Goal: Task Accomplishment & Management: Manage account settings

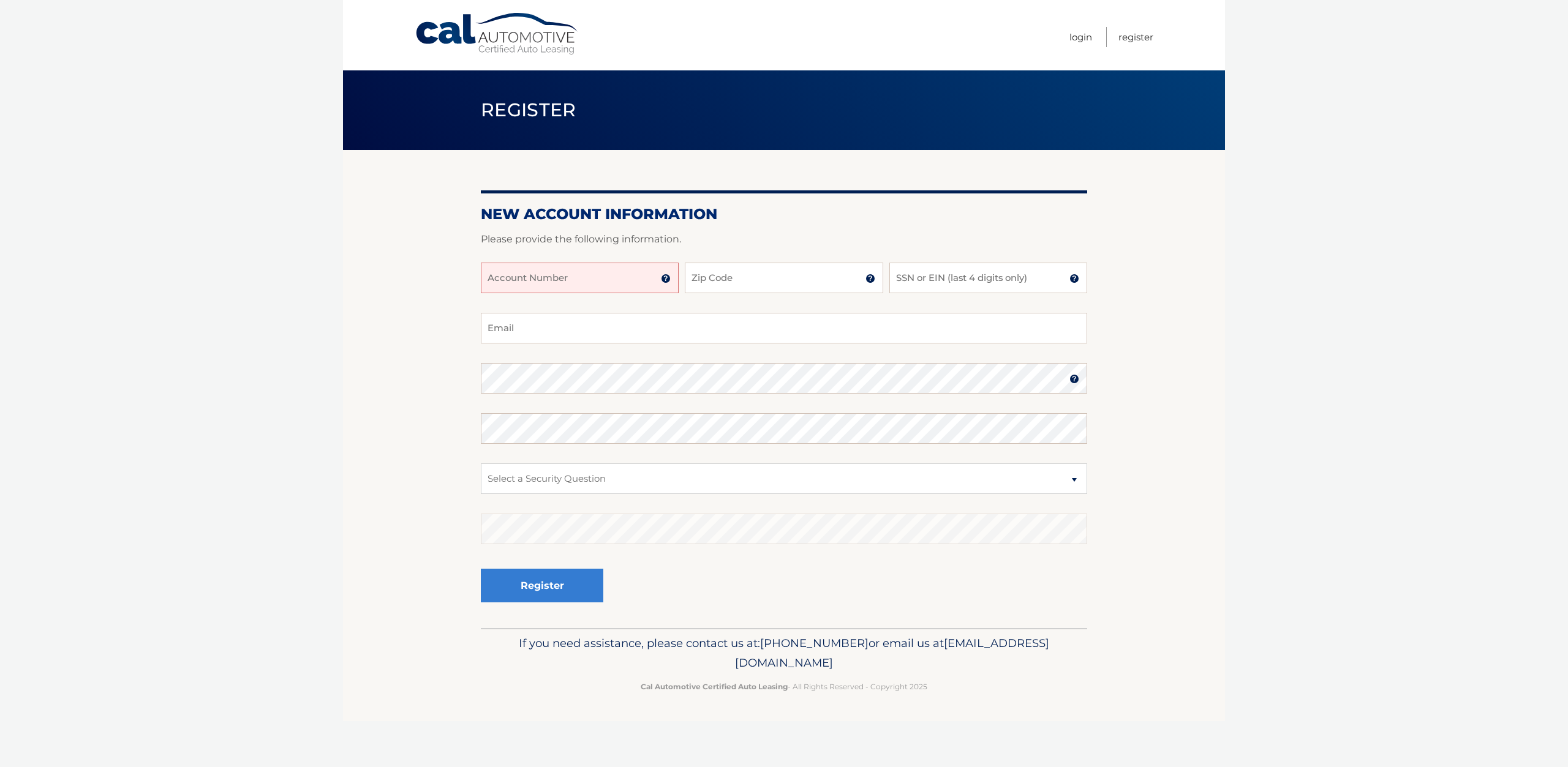
click at [572, 279] on input "Account Number" at bounding box center [579, 278] width 197 height 30
type input "44456006065"
click at [716, 273] on input "Zip Code" at bounding box center [783, 278] width 197 height 30
type input "14534"
click at [921, 282] on input "SSN or EIN (last 4 digits only)" at bounding box center [988, 278] width 197 height 30
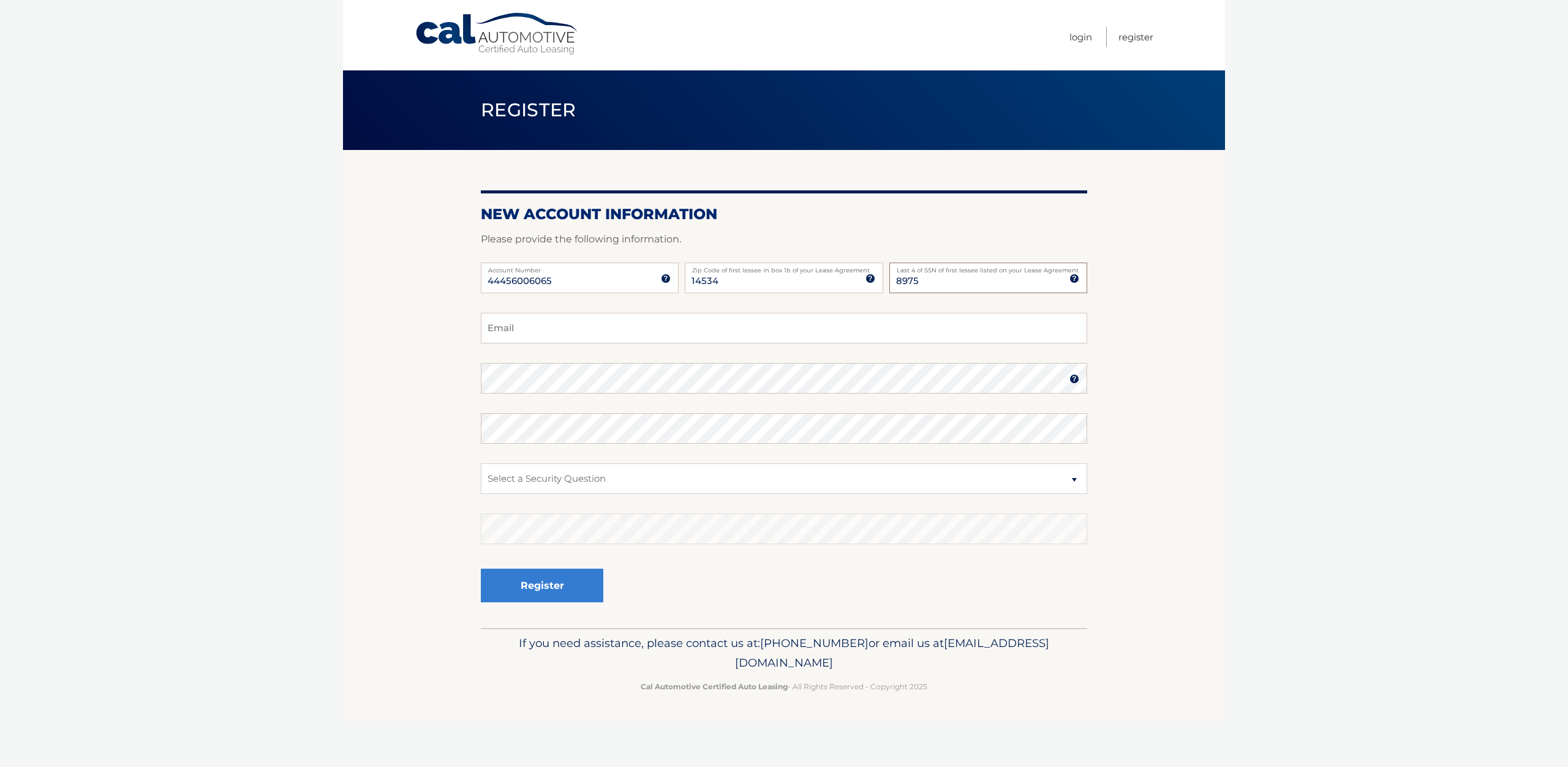
type input "8975"
click at [644, 332] on input "Email" at bounding box center [784, 328] width 607 height 30
type input "andrewmcd081305"
click at [604, 411] on fieldset "andrewmcd081305 Email Password Password should be a minimum of 6 characters and…" at bounding box center [784, 470] width 607 height 315
click at [602, 396] on fieldset "andrewmcd081305 Email Password Password should be a minimum of 6 characters and…" at bounding box center [784, 470] width 607 height 315
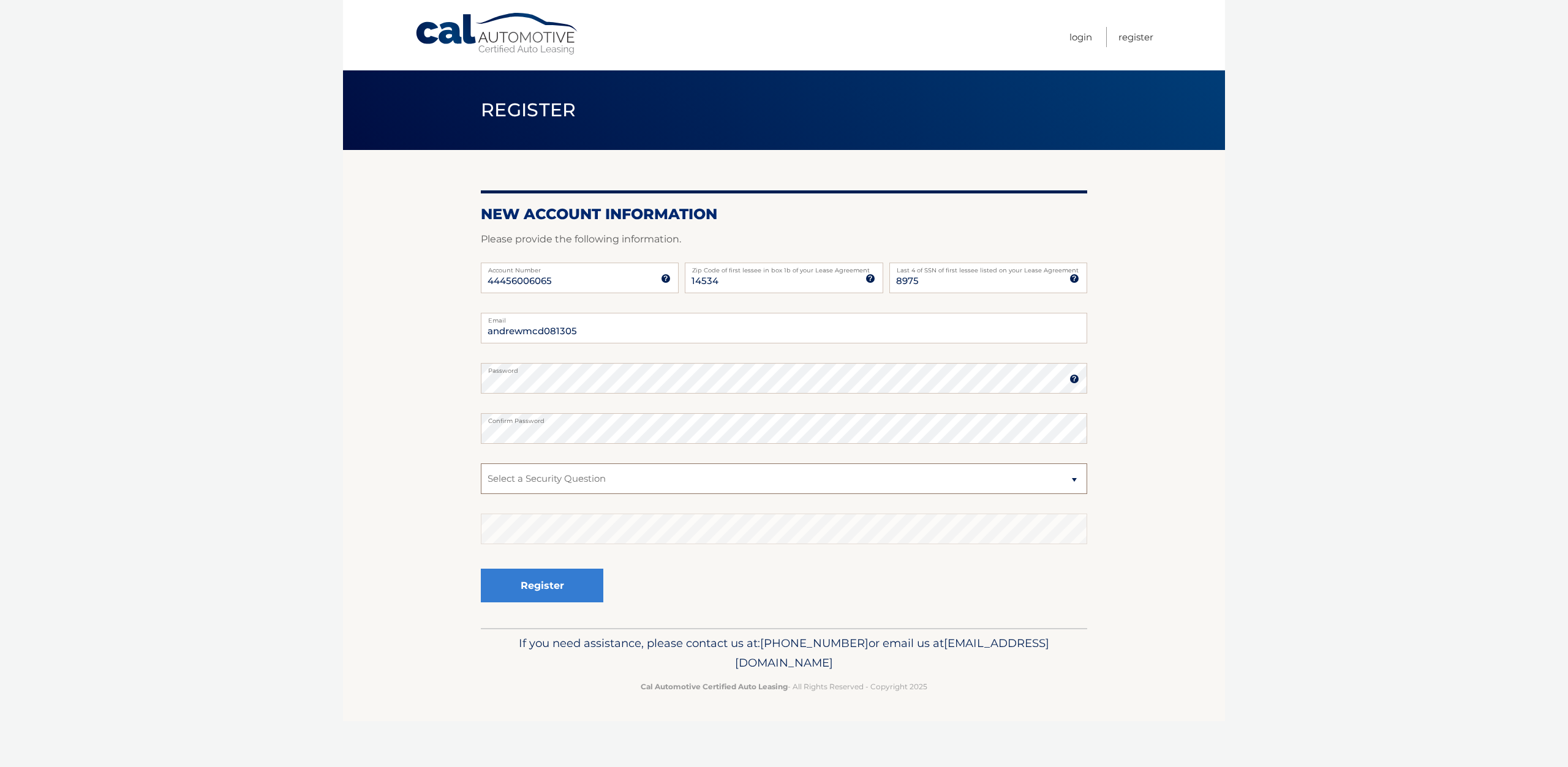
click at [585, 475] on select "Select a Security Question What was the name of your elementary school? What is…" at bounding box center [784, 478] width 607 height 30
select select "3"
click at [480, 463] on select "Select a Security Question What was the name of your elementary school? What is…" at bounding box center [784, 478] width 607 height 30
click at [951, 288] on input "8975" at bounding box center [988, 278] width 197 height 30
type input "8450"
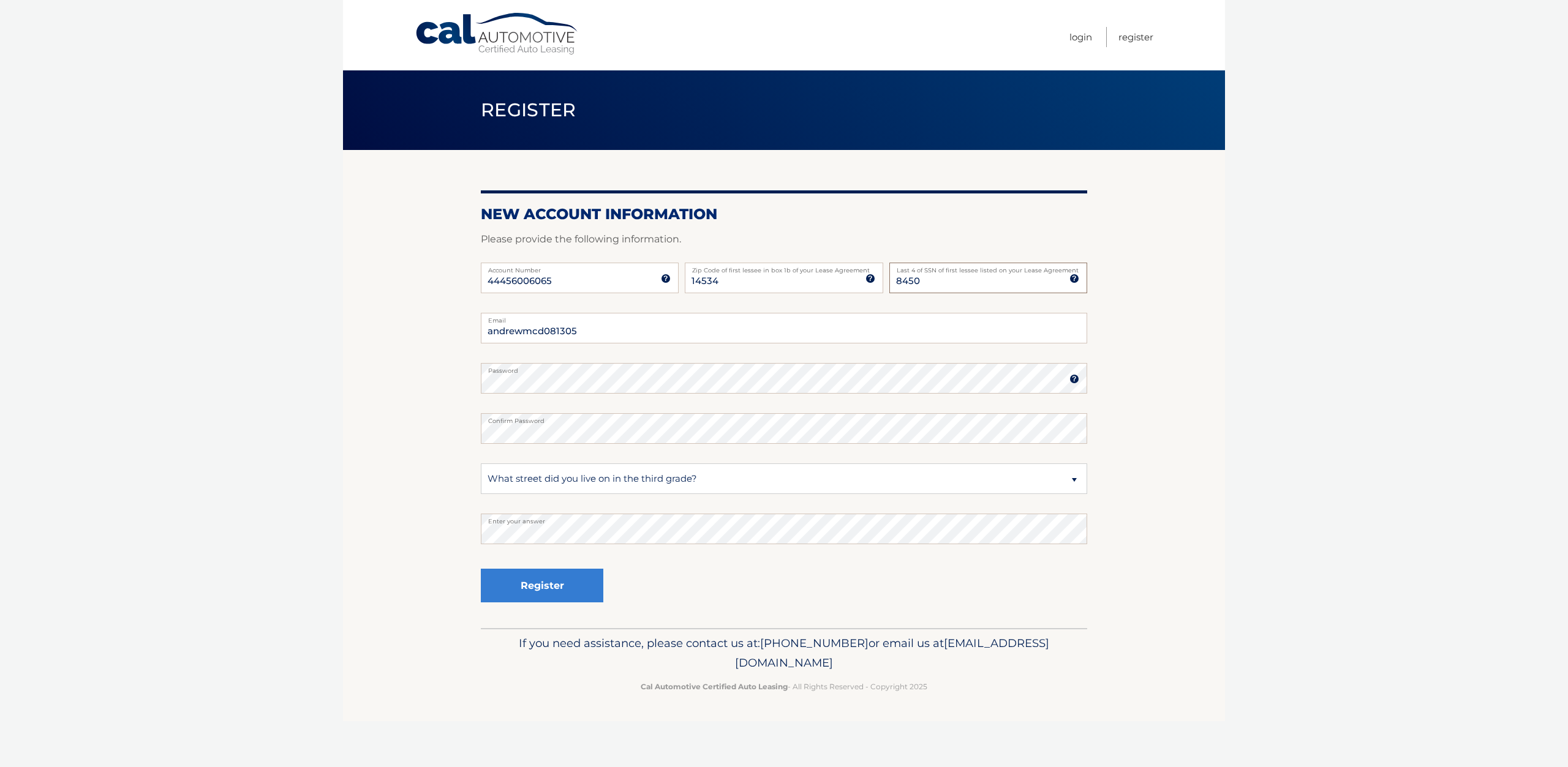
click at [480, 569] on button "Register" at bounding box center [541, 586] width 123 height 34
type input "andrewmcd081305@gmail.com"
click at [480, 569] on button "Register" at bounding box center [541, 586] width 123 height 34
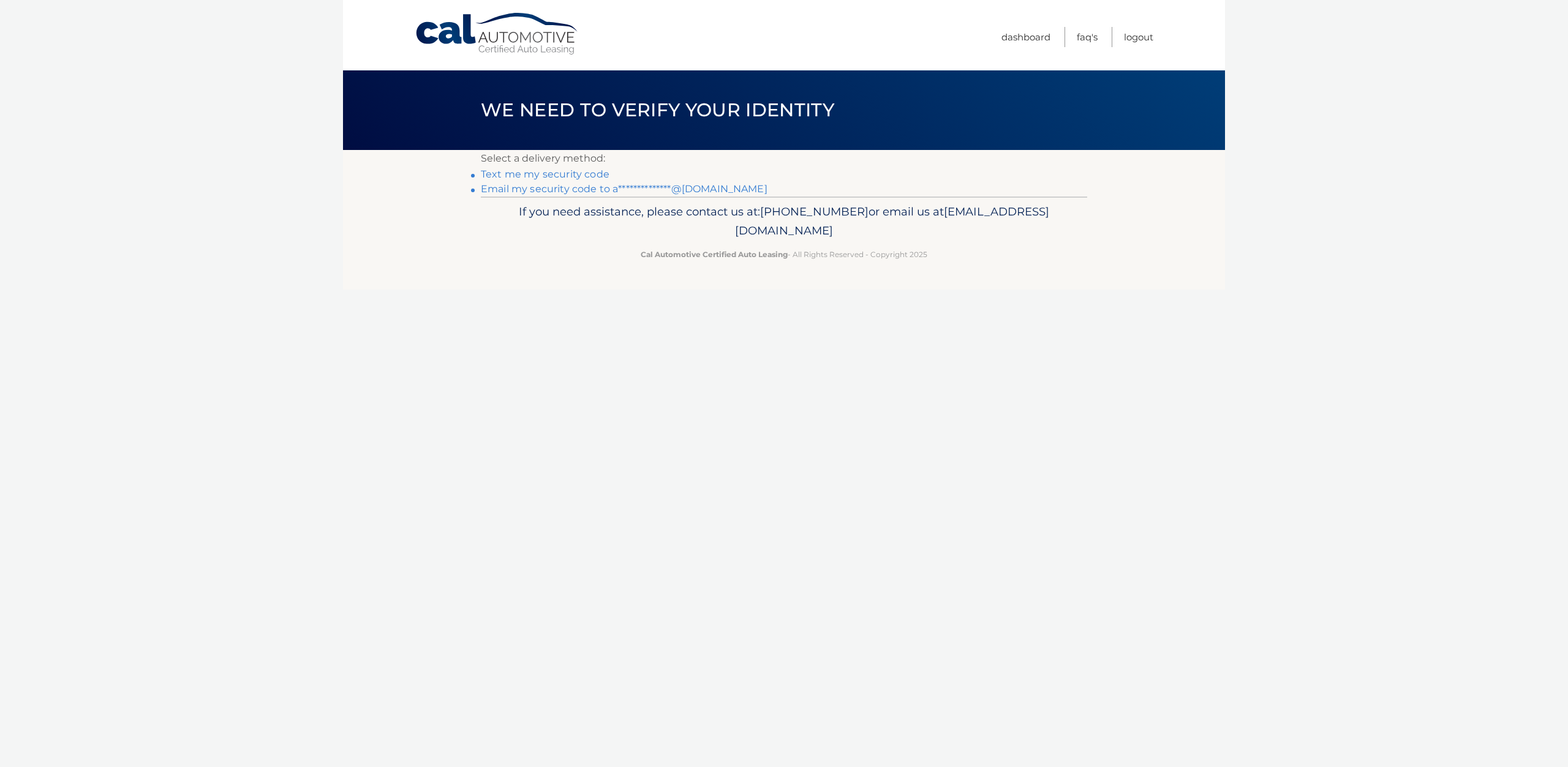
click at [551, 175] on link "Text me my security code" at bounding box center [545, 174] width 129 height 12
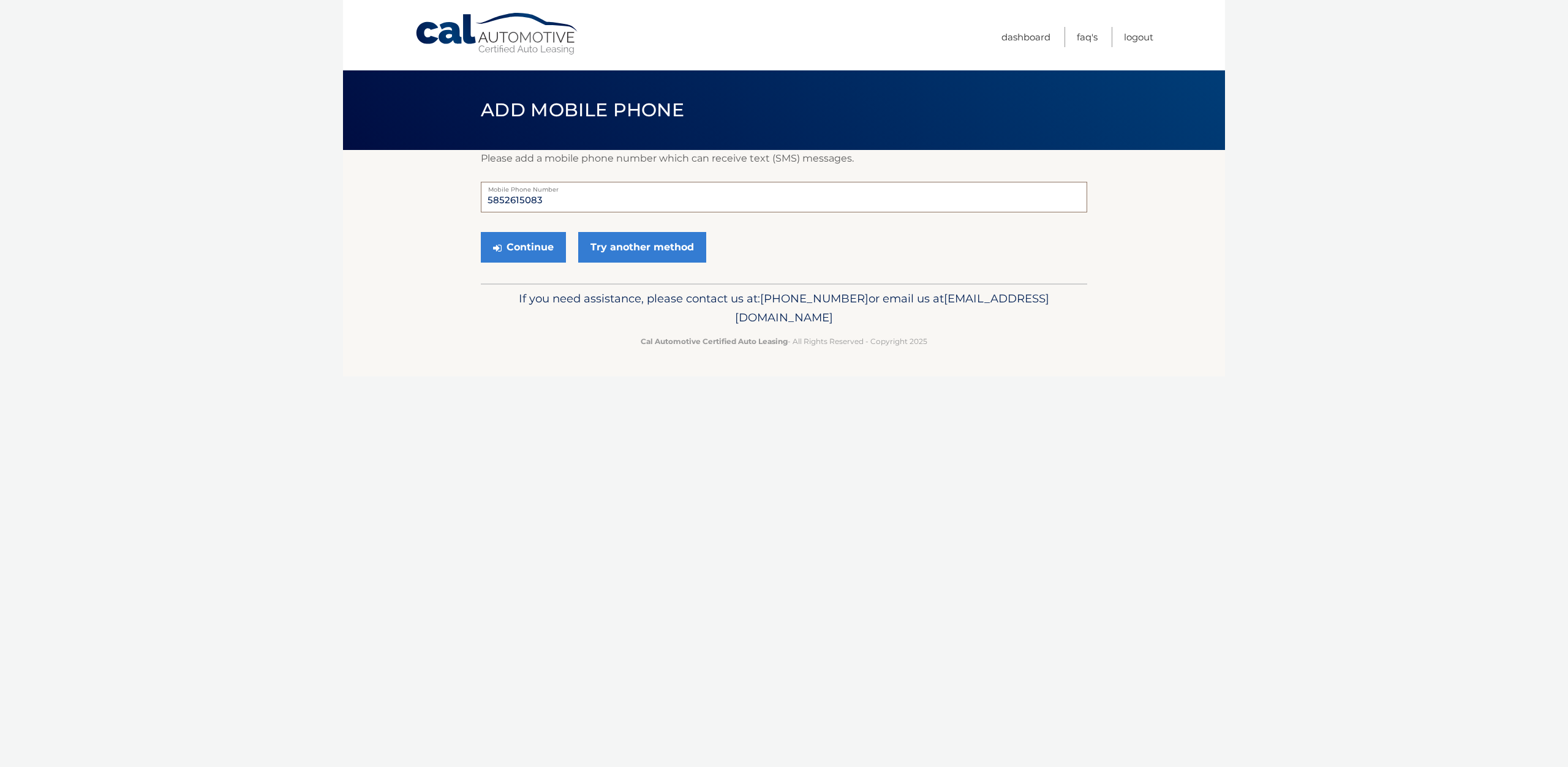
drag, startPoint x: 558, startPoint y: 200, endPoint x: 487, endPoint y: 193, distance: 71.3
click at [487, 193] on input "5852615083" at bounding box center [784, 197] width 607 height 30
type input "5857303422"
click at [480, 232] on button "Continue" at bounding box center [523, 247] width 85 height 30
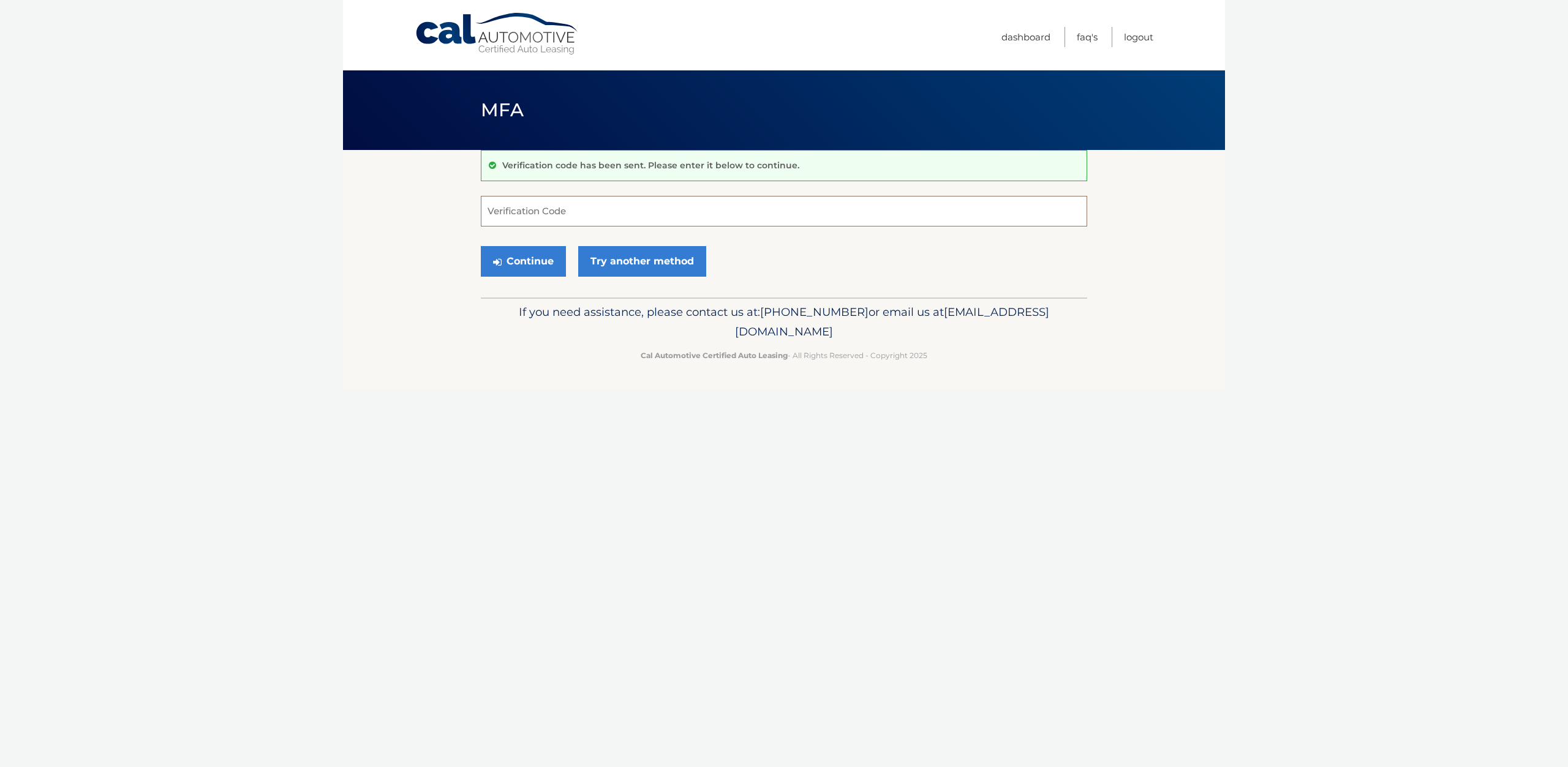
click at [523, 217] on input "Verification Code" at bounding box center [784, 211] width 607 height 30
type input "397110"
click at [480, 246] on button "Continue" at bounding box center [523, 262] width 85 height 30
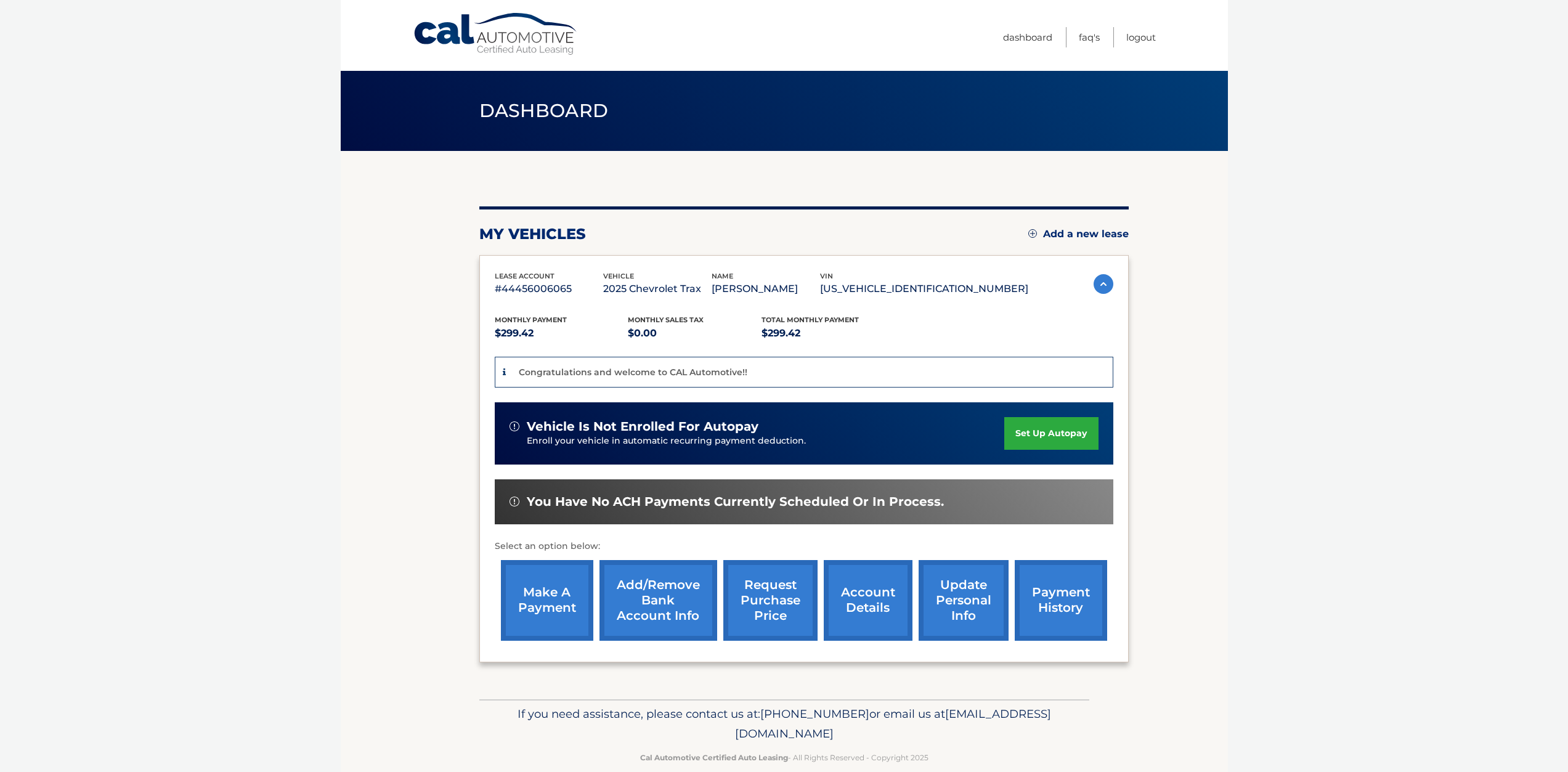
click at [1023, 437] on link "set up autopay" at bounding box center [1051, 433] width 94 height 32
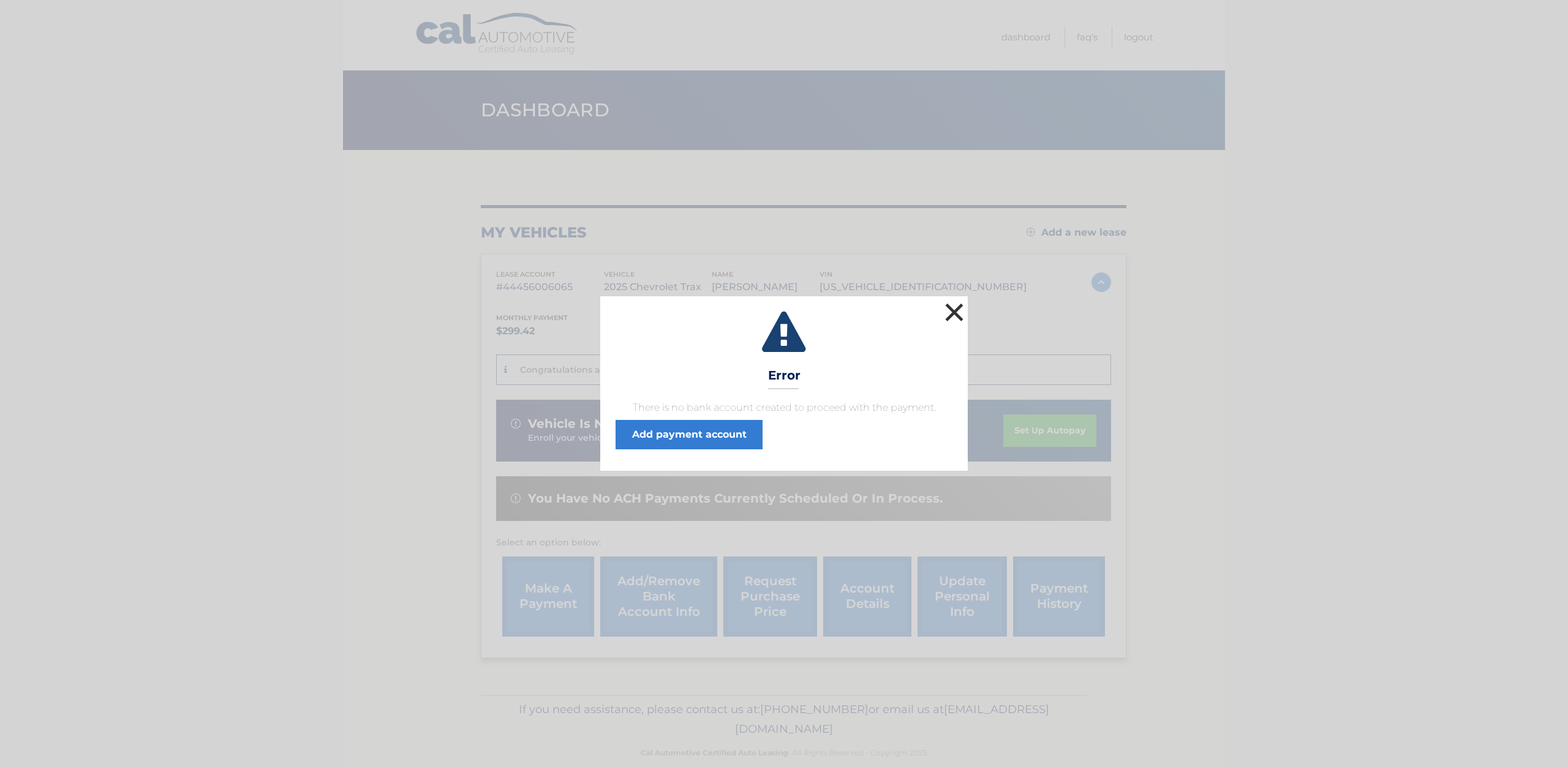
click at [949, 309] on button "×" at bounding box center [954, 312] width 25 height 25
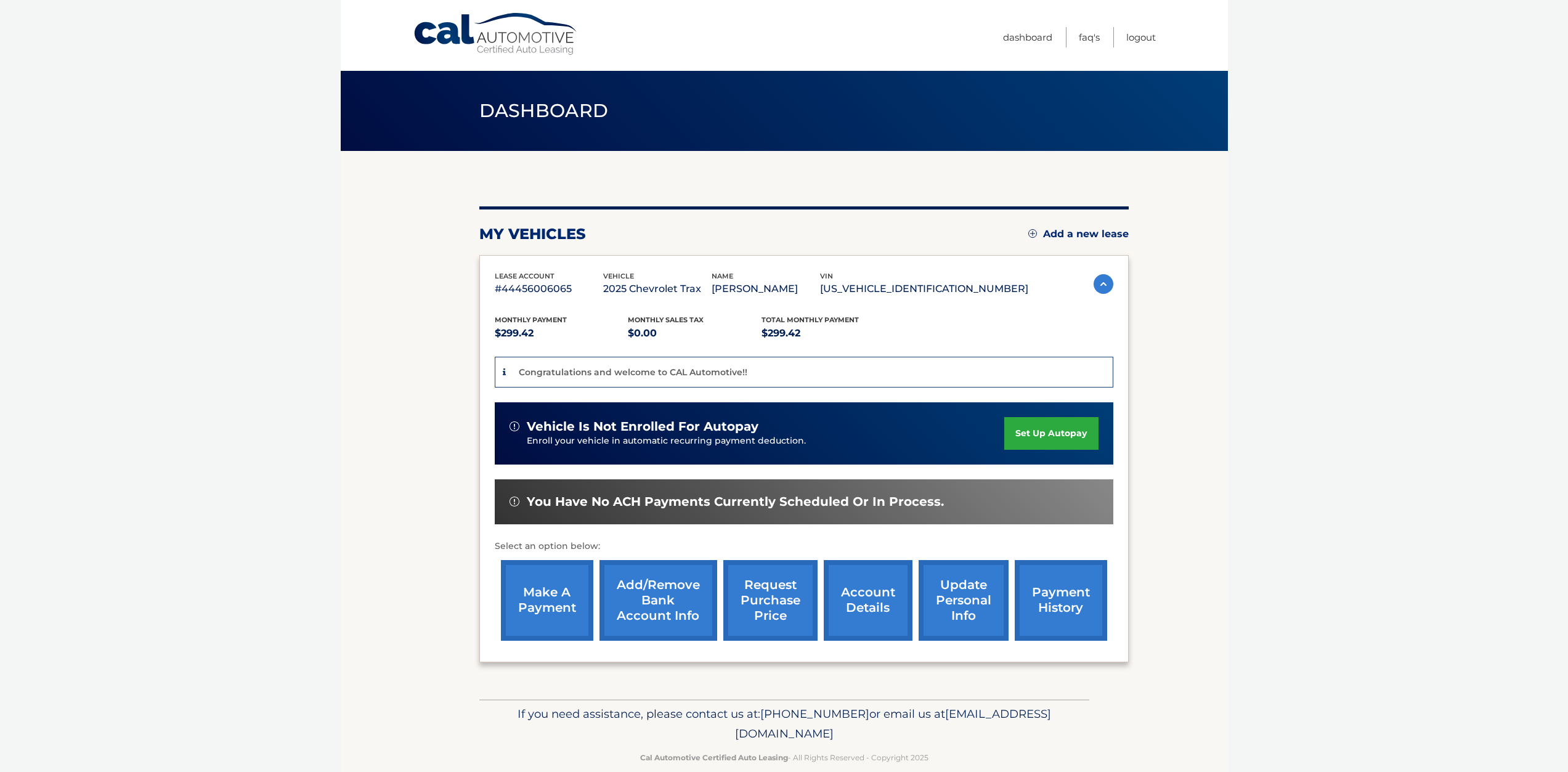
click at [690, 614] on link "Add/Remove bank account info" at bounding box center [658, 600] width 118 height 81
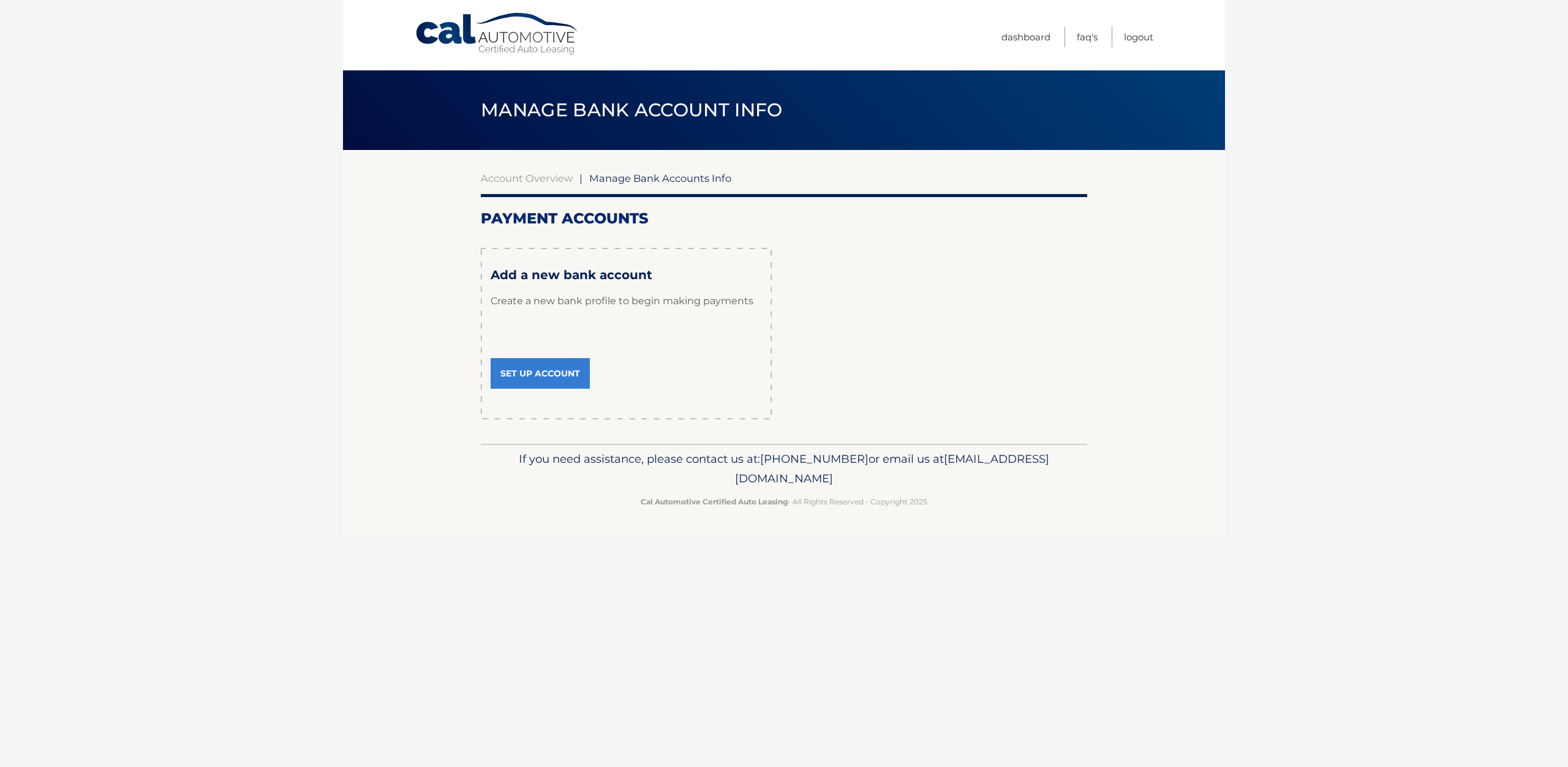
click at [567, 378] on link "Set Up Account" at bounding box center [540, 373] width 99 height 30
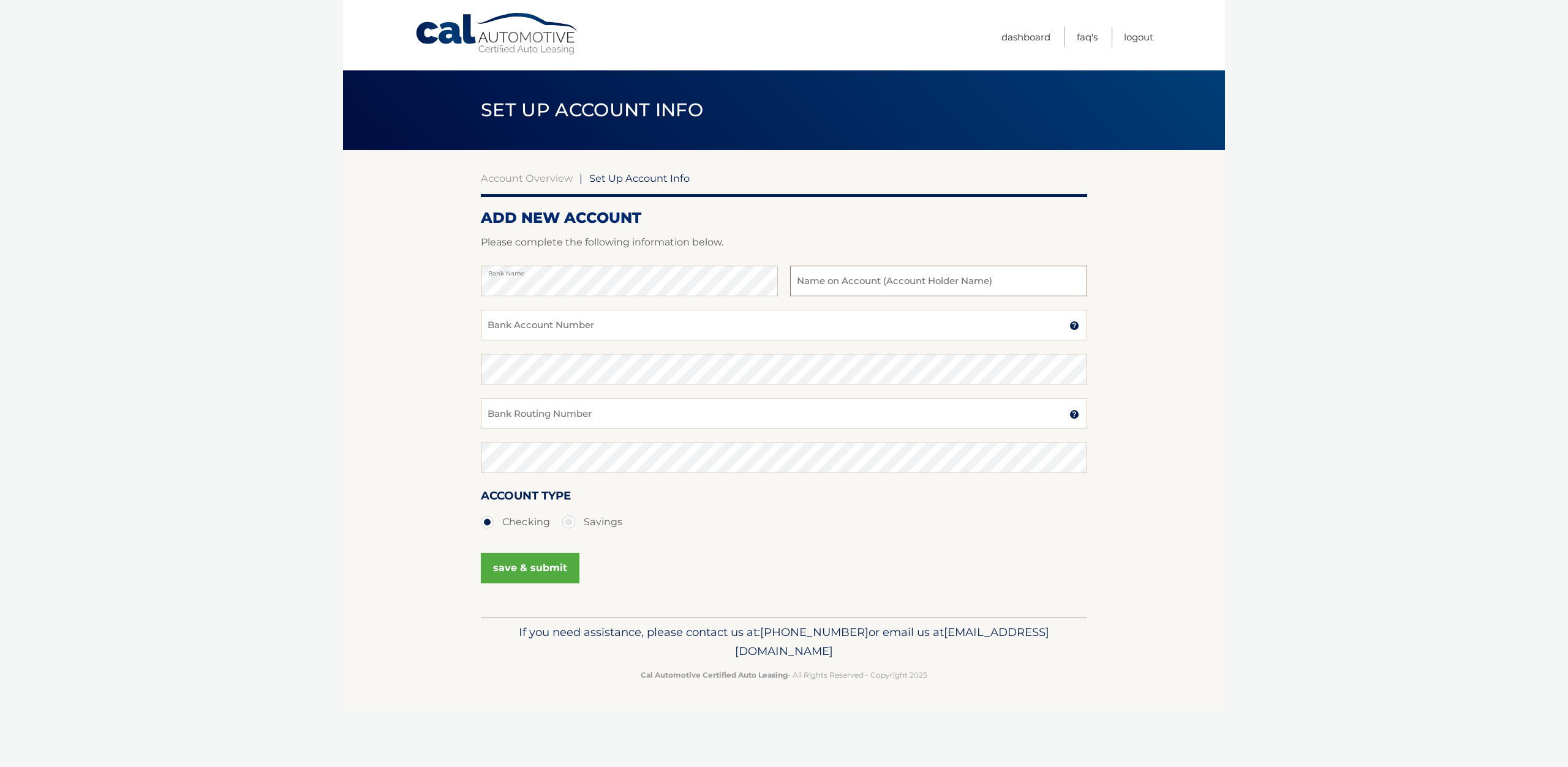
click at [920, 290] on input "text" at bounding box center [939, 281] width 297 height 30
type input "[PERSON_NAME]"
click at [748, 330] on input "Bank Account Number" at bounding box center [784, 325] width 607 height 30
type input "0011194814"
click at [588, 425] on input "Bank Routing Number" at bounding box center [784, 414] width 607 height 30
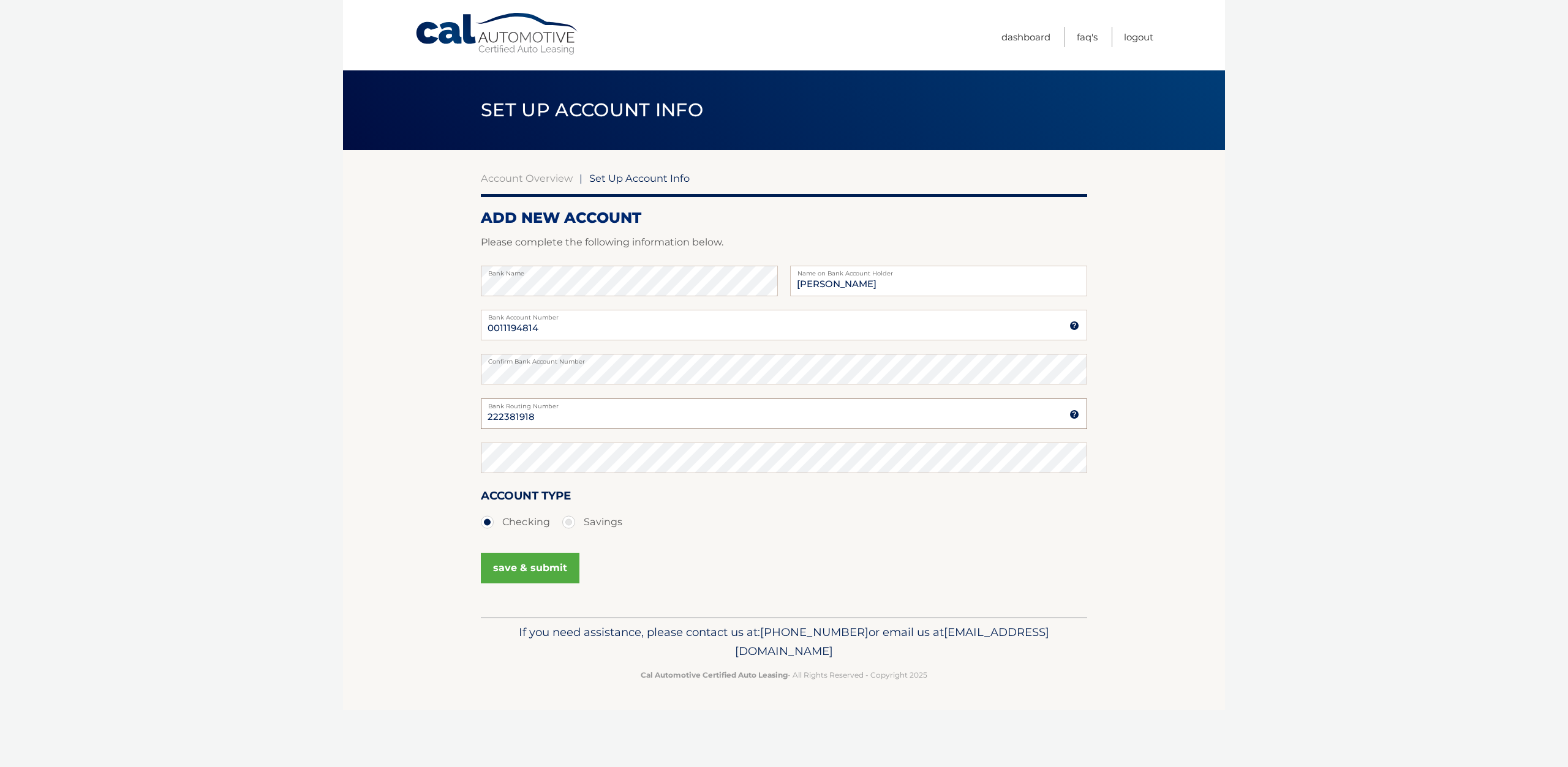
type input "222381918"
click at [569, 521] on label "Savings" at bounding box center [592, 521] width 60 height 25
click at [569, 521] on input "Savings" at bounding box center [573, 519] width 12 height 19
radio input "true"
click at [507, 522] on label "Checking" at bounding box center [515, 521] width 69 height 25
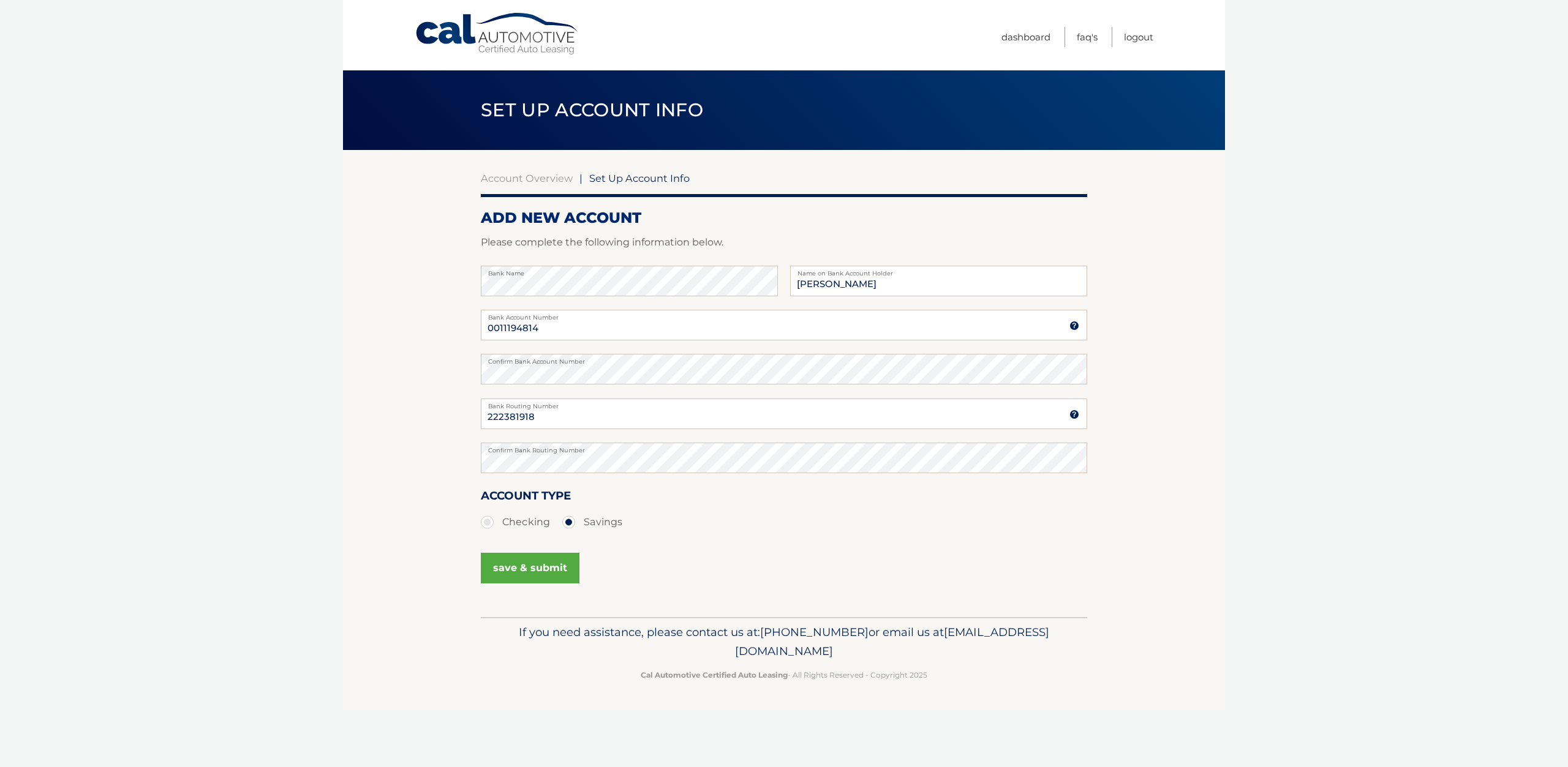
click at [498, 522] on input "Checking" at bounding box center [491, 519] width 12 height 19
radio input "true"
click at [541, 561] on button "save & submit" at bounding box center [529, 568] width 98 height 30
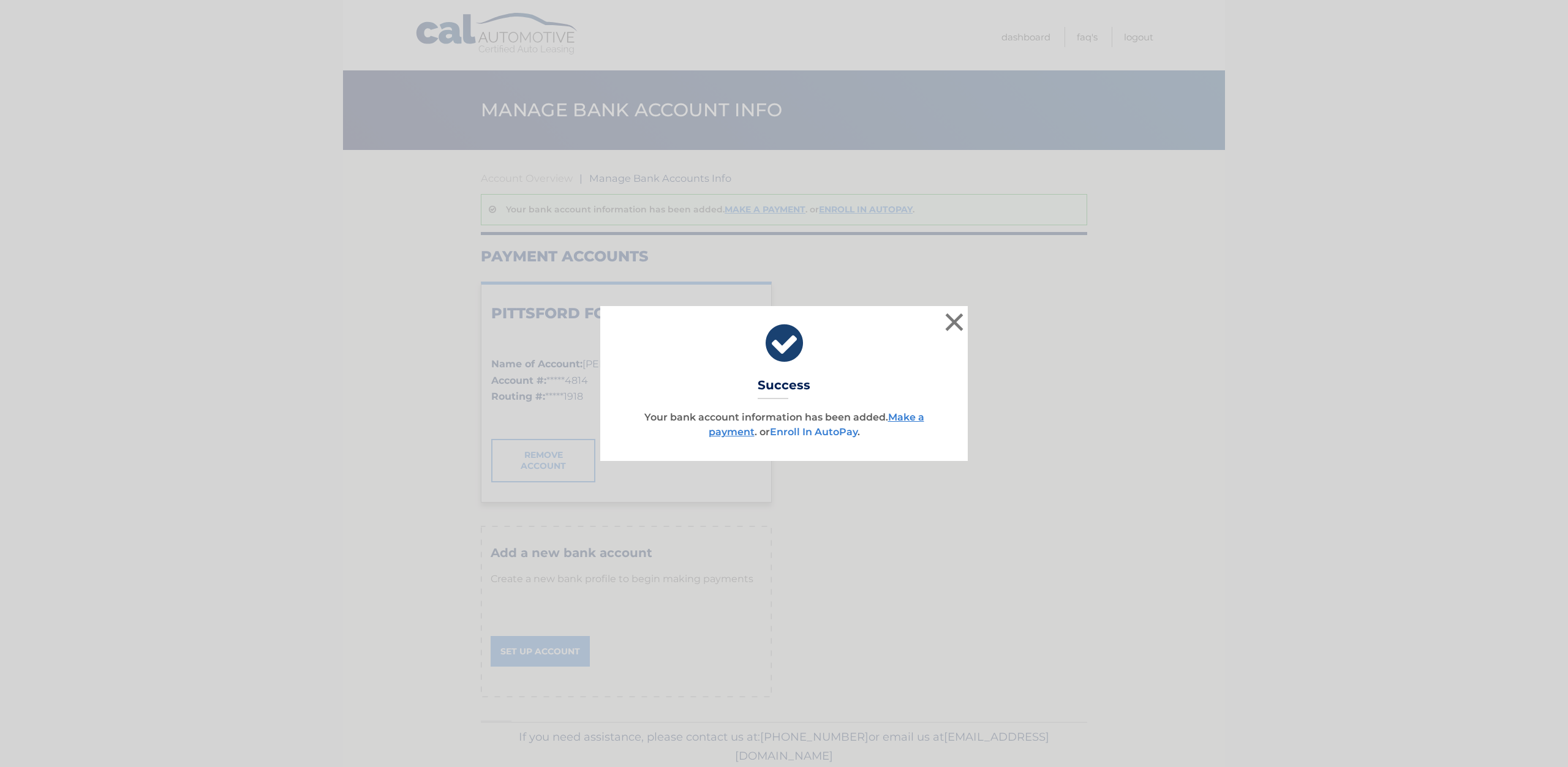
click at [811, 435] on link "Enroll In AutoPay" at bounding box center [813, 432] width 87 height 12
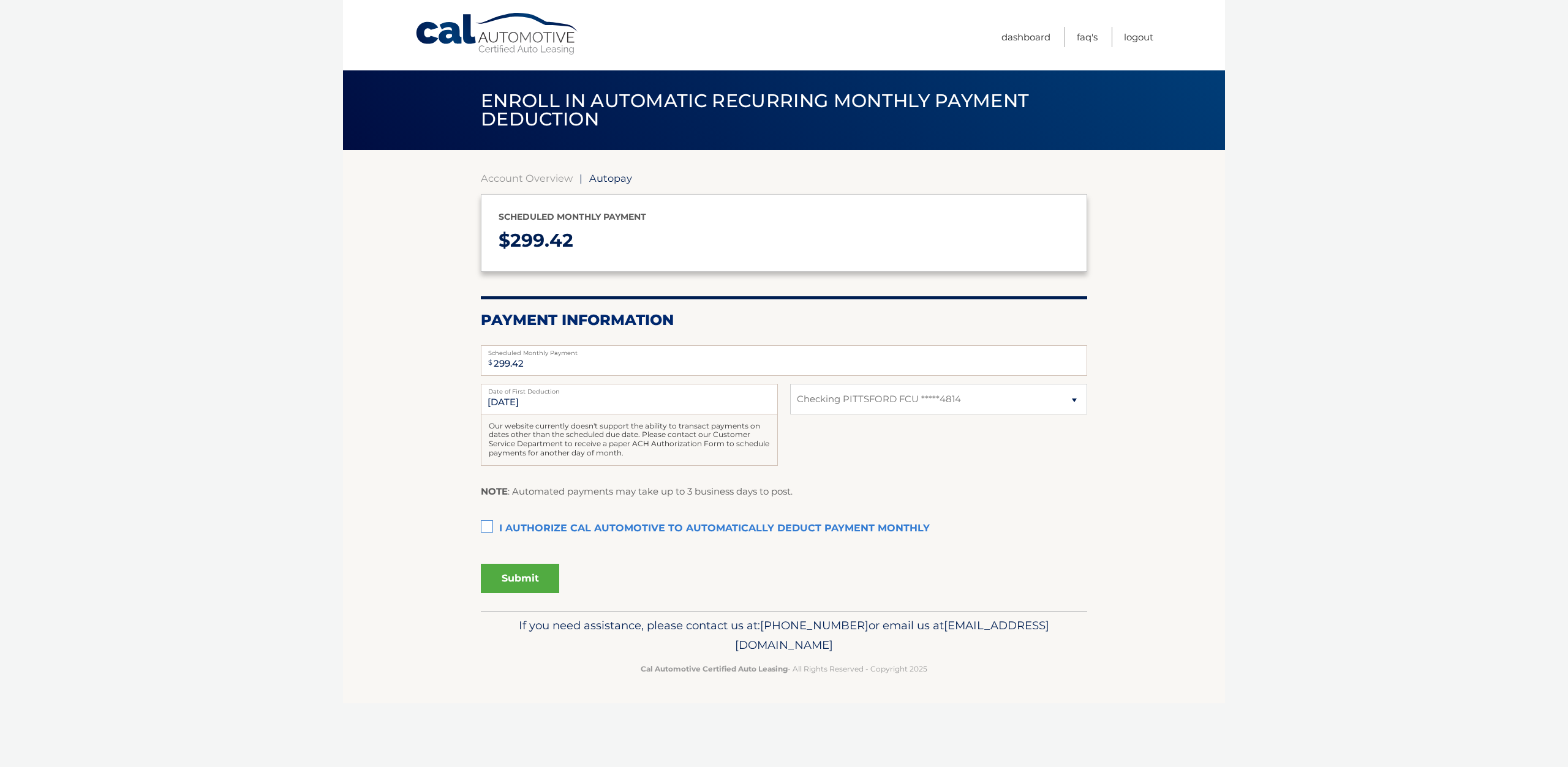
select select "NjQwMGU0YzAtYzljZS00MjJkLTkyMjktMWE4MGJiOWIyMTBk"
click at [507, 522] on label "I authorize cal automotive to automatically deduct payment monthly This checkbo…" at bounding box center [784, 528] width 607 height 25
click at [0, 0] on input "I authorize cal automotive to automatically deduct payment monthly This checkbo…" at bounding box center [0, 0] width 0 height 0
click at [522, 575] on button "Submit" at bounding box center [519, 578] width 79 height 30
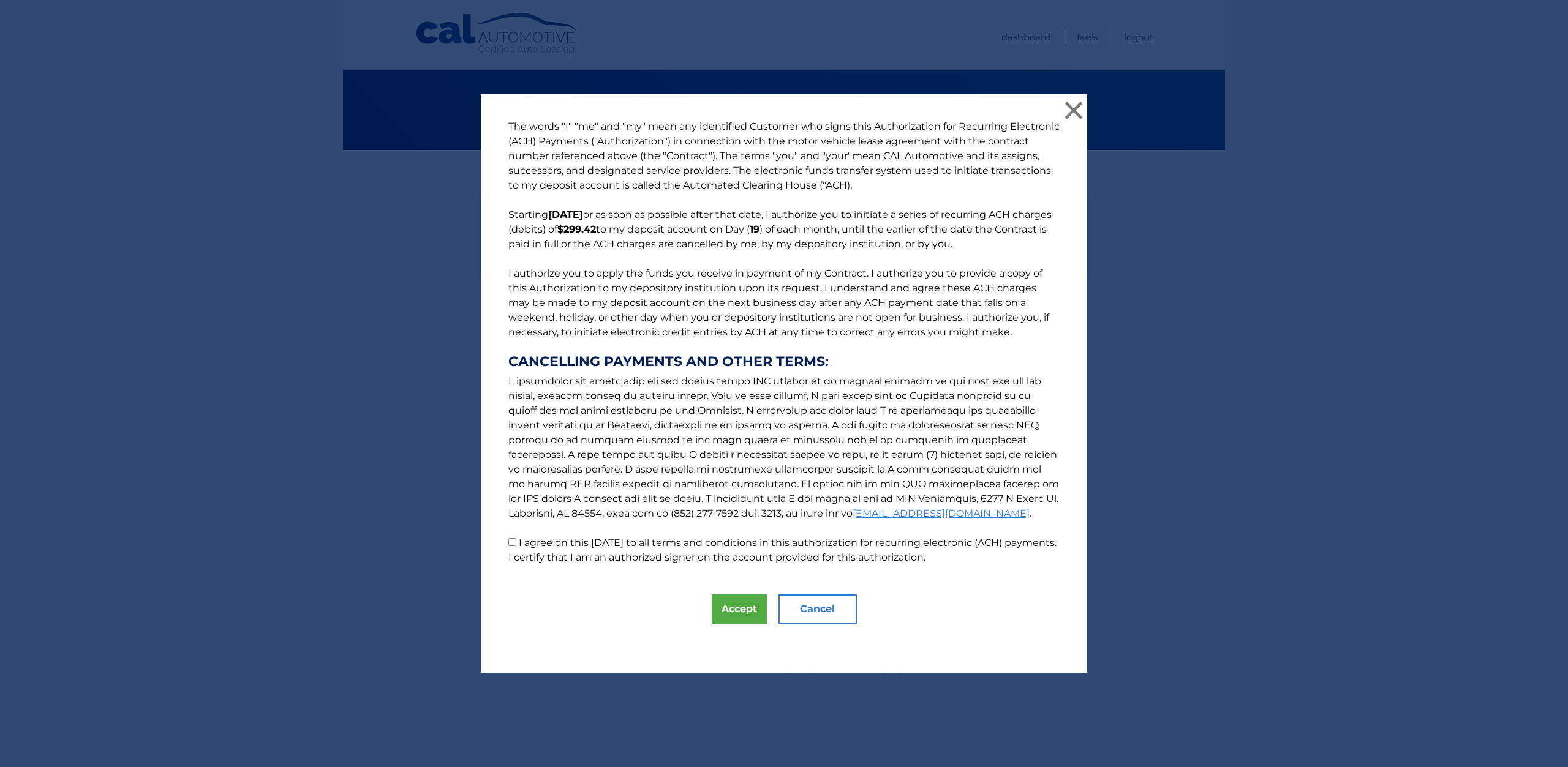
click at [699, 595] on div "The words "I" "me" and "my" mean any identified Customer who signs this Authori…" at bounding box center [784, 383] width 607 height 578
click at [723, 609] on button "Accept" at bounding box center [739, 609] width 55 height 30
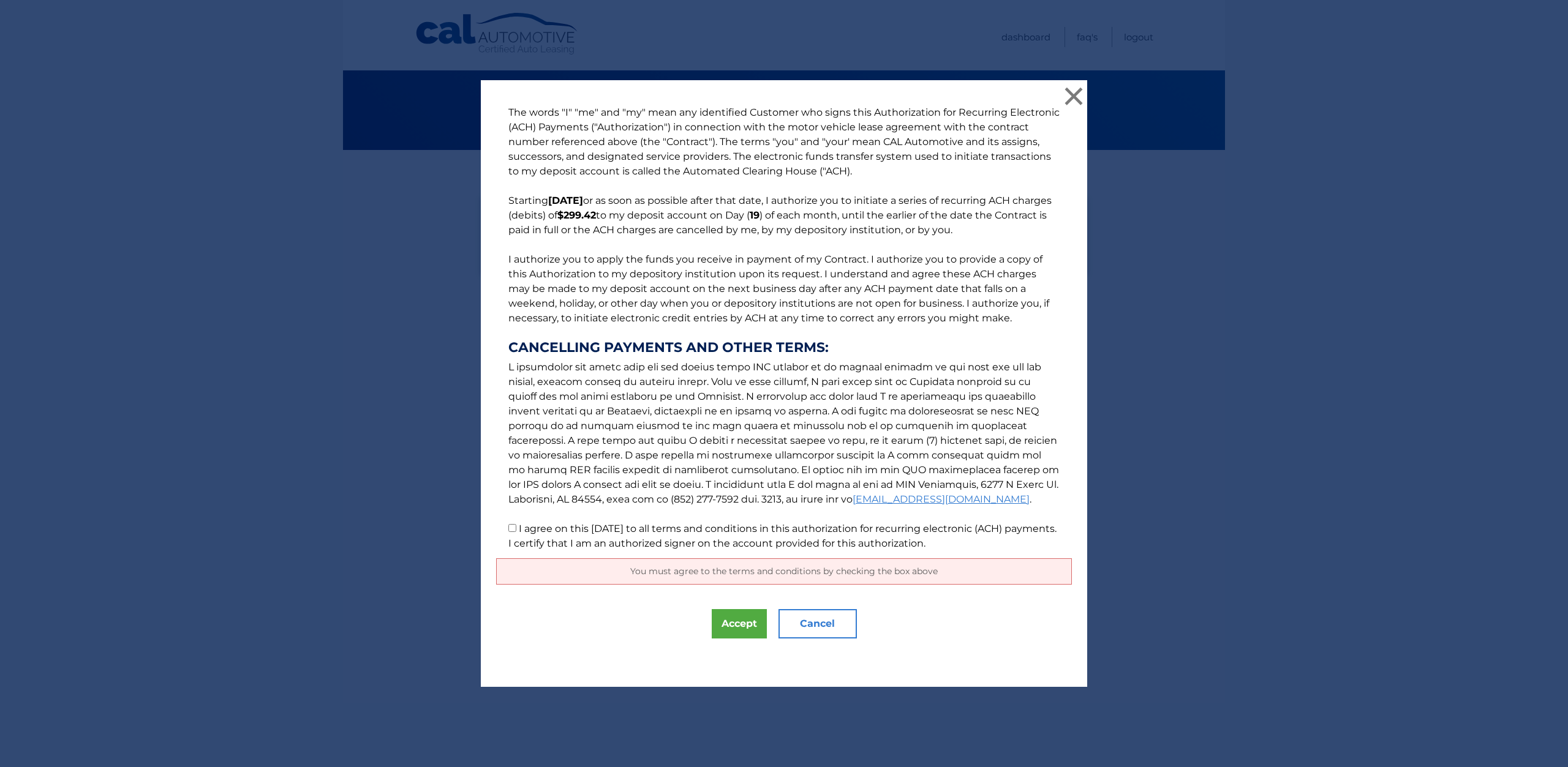
click at [540, 532] on label "I agree on this 09/10/2025 to all terms and conditions in this authorization fo…" at bounding box center [782, 535] width 548 height 26
click at [516, 532] on input "I agree on this 09/10/2025 to all terms and conditions in this authorization fo…" at bounding box center [512, 527] width 8 height 8
checkbox input "true"
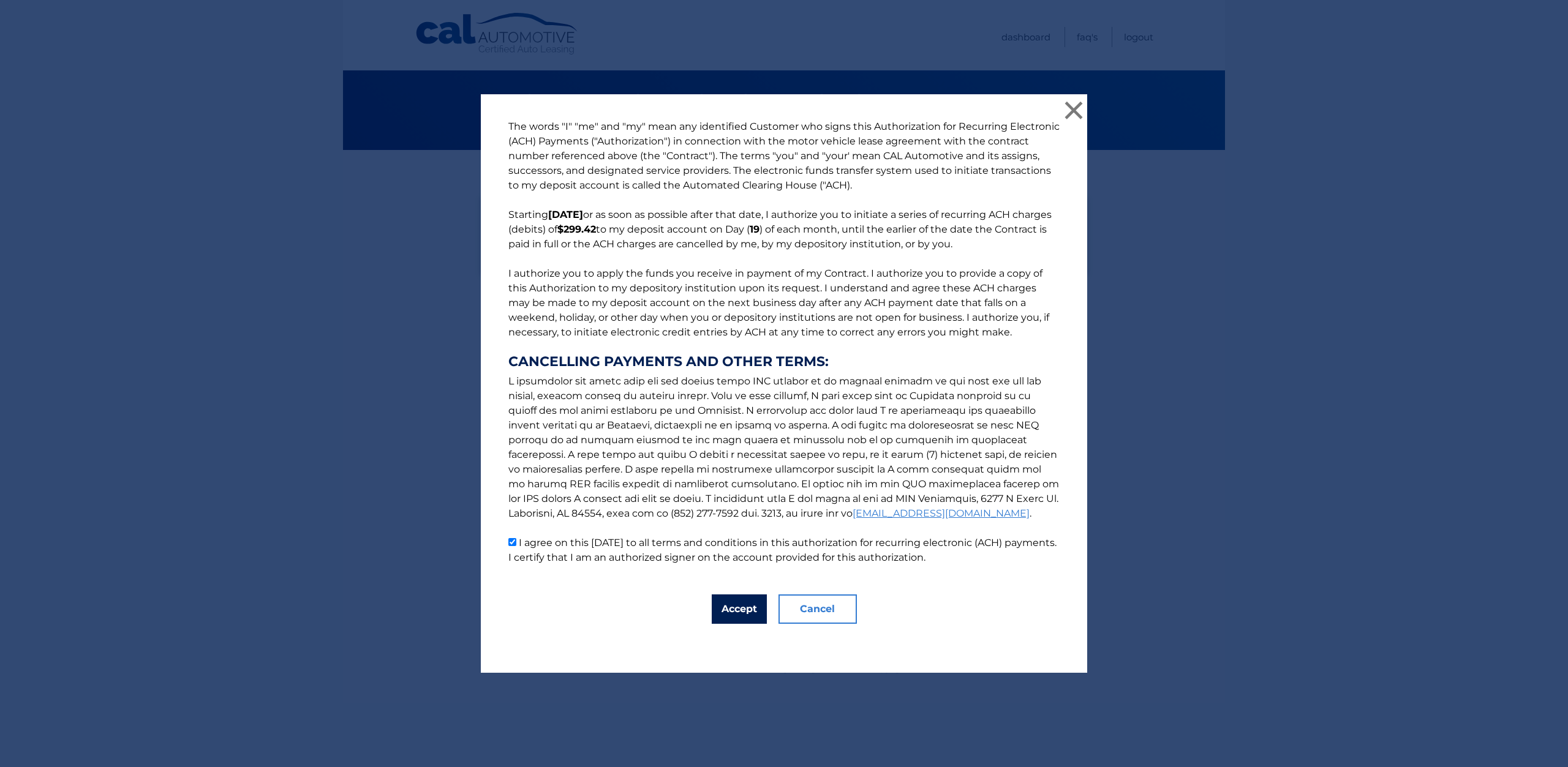
click at [719, 604] on button "Accept" at bounding box center [739, 609] width 55 height 30
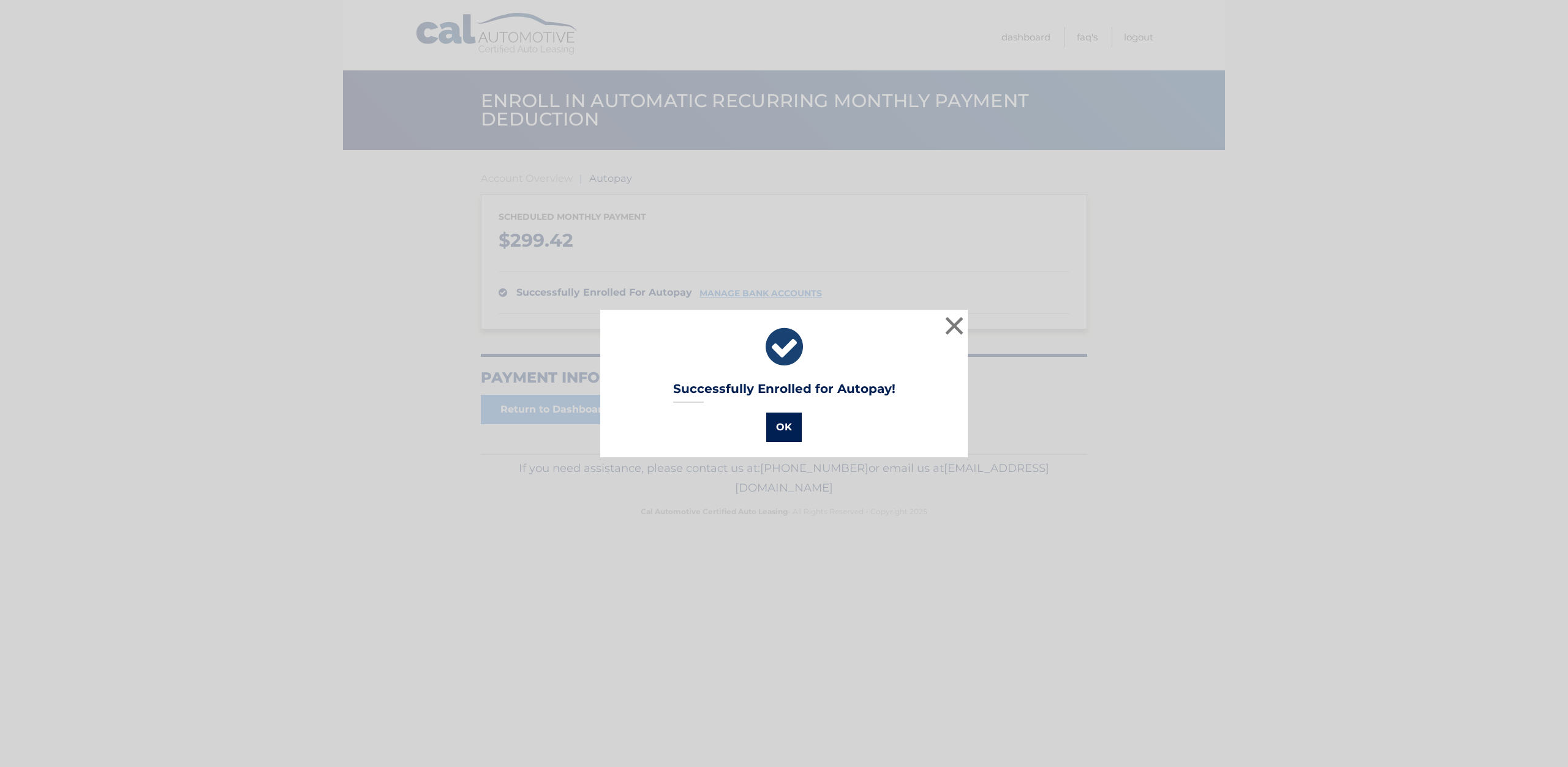
click at [783, 439] on button "OK" at bounding box center [784, 427] width 36 height 30
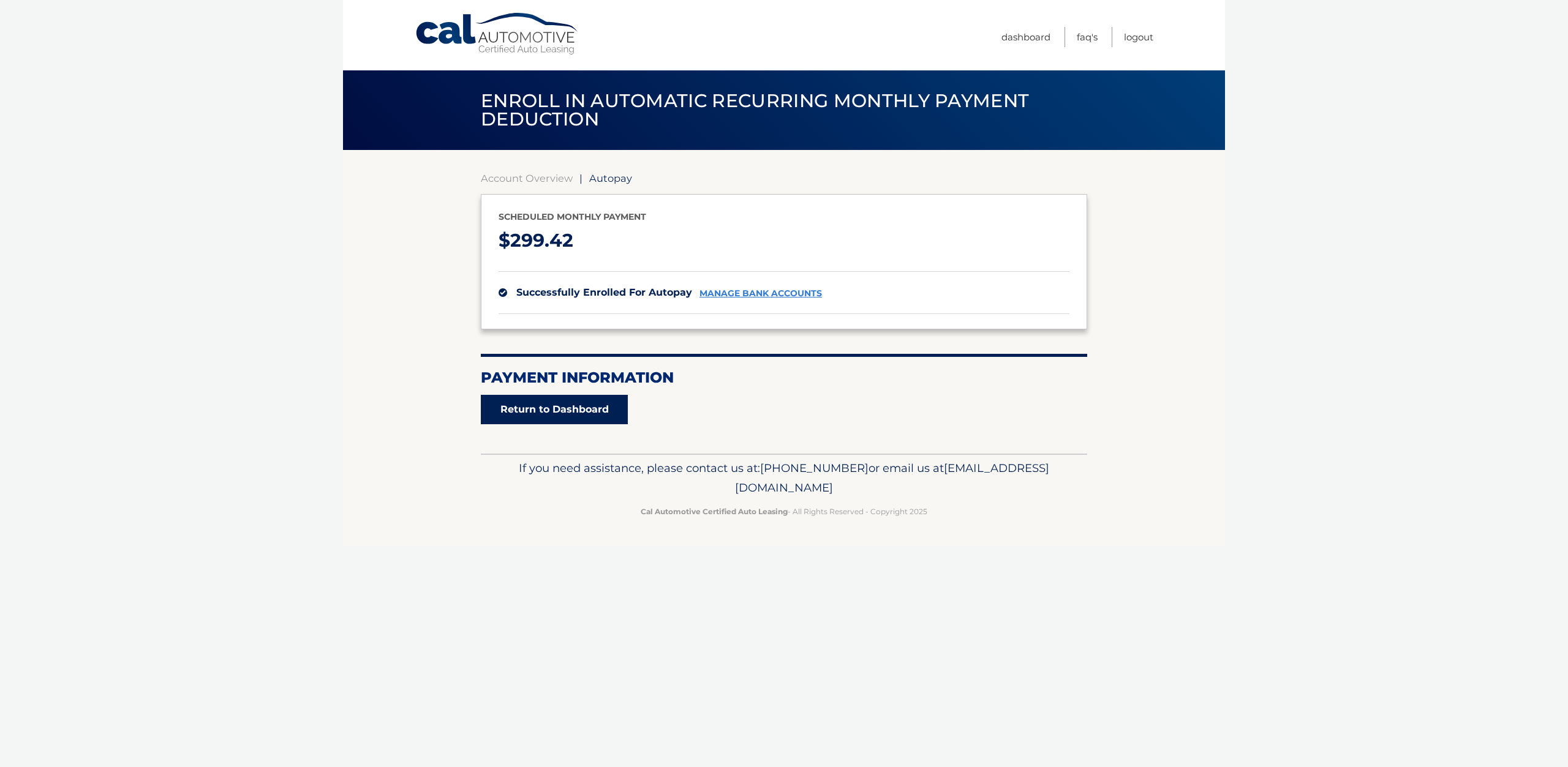
click at [583, 411] on link "Return to Dashboard" at bounding box center [553, 409] width 147 height 30
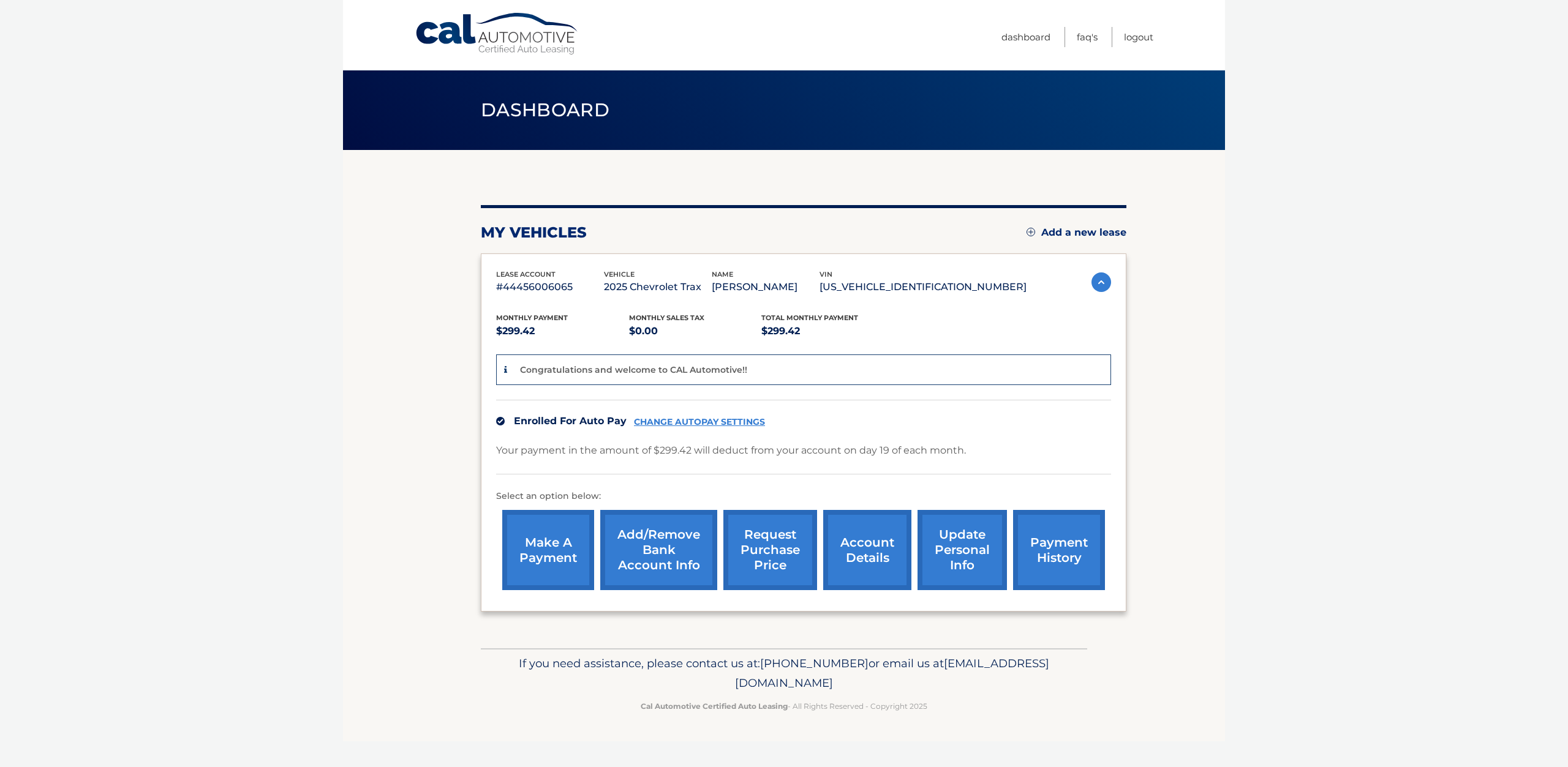
click at [722, 423] on link "CHANGE AUTOPAY SETTINGS" at bounding box center [699, 422] width 131 height 10
click at [657, 569] on link "Add/Remove bank account info" at bounding box center [658, 549] width 117 height 80
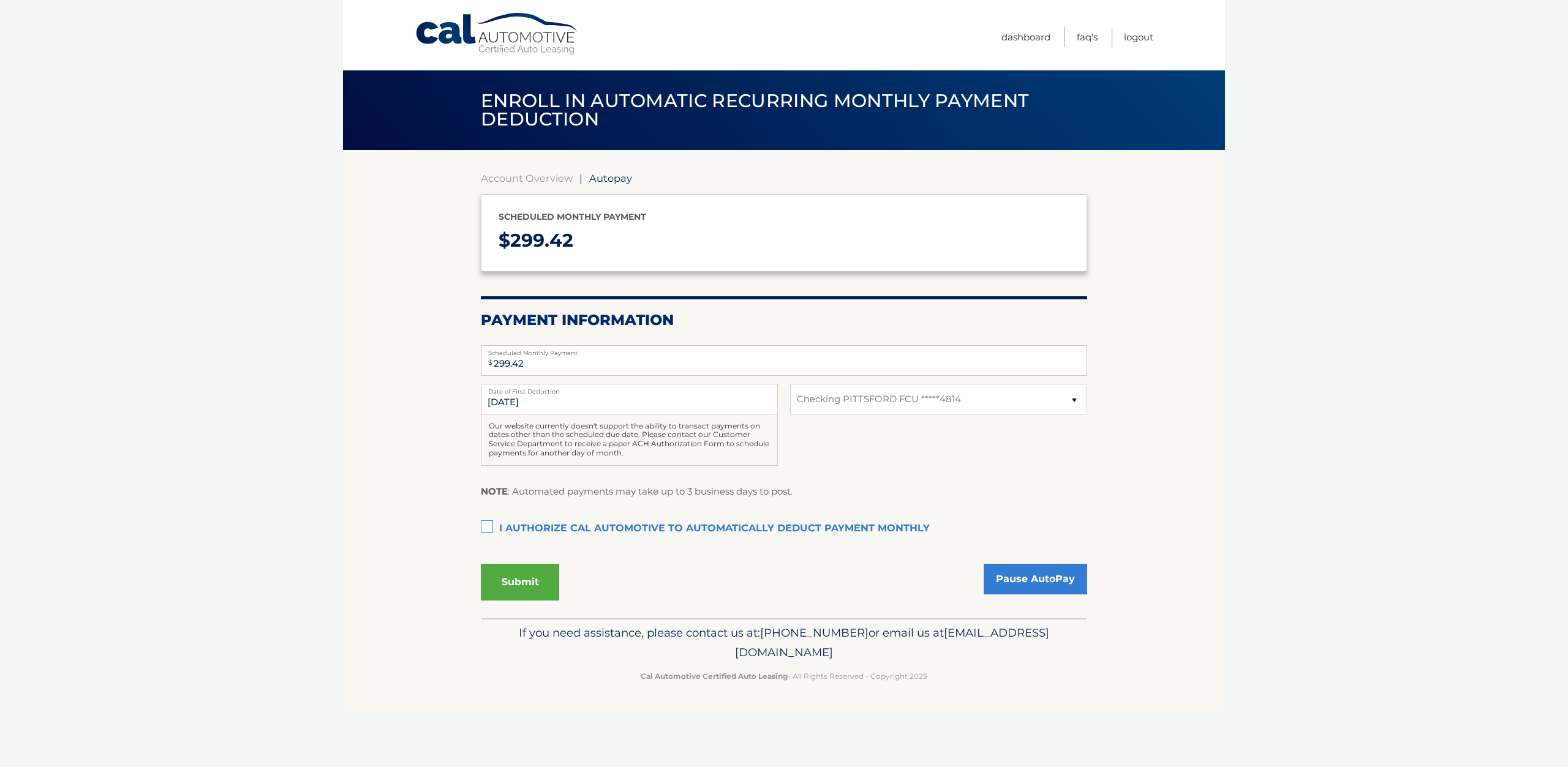
select select "NjQwMGU0YzAtYzljZS00MjJkLTkyMjktMWE4MGJiOWIyMTBk"
click at [706, 406] on input "9/19/2025" at bounding box center [629, 399] width 297 height 30
click at [845, 405] on select "Select Bank Account Checking PITTSFORD FCU *****4814" at bounding box center [939, 399] width 297 height 30
click at [839, 400] on select "Select Bank Account Checking PITTSFORD FCU *****4814" at bounding box center [939, 399] width 297 height 30
select select "NjQwMGU0YzAtYzljZS00MjJkLTkyMjktMWE4MGJiOWIyMTBk"
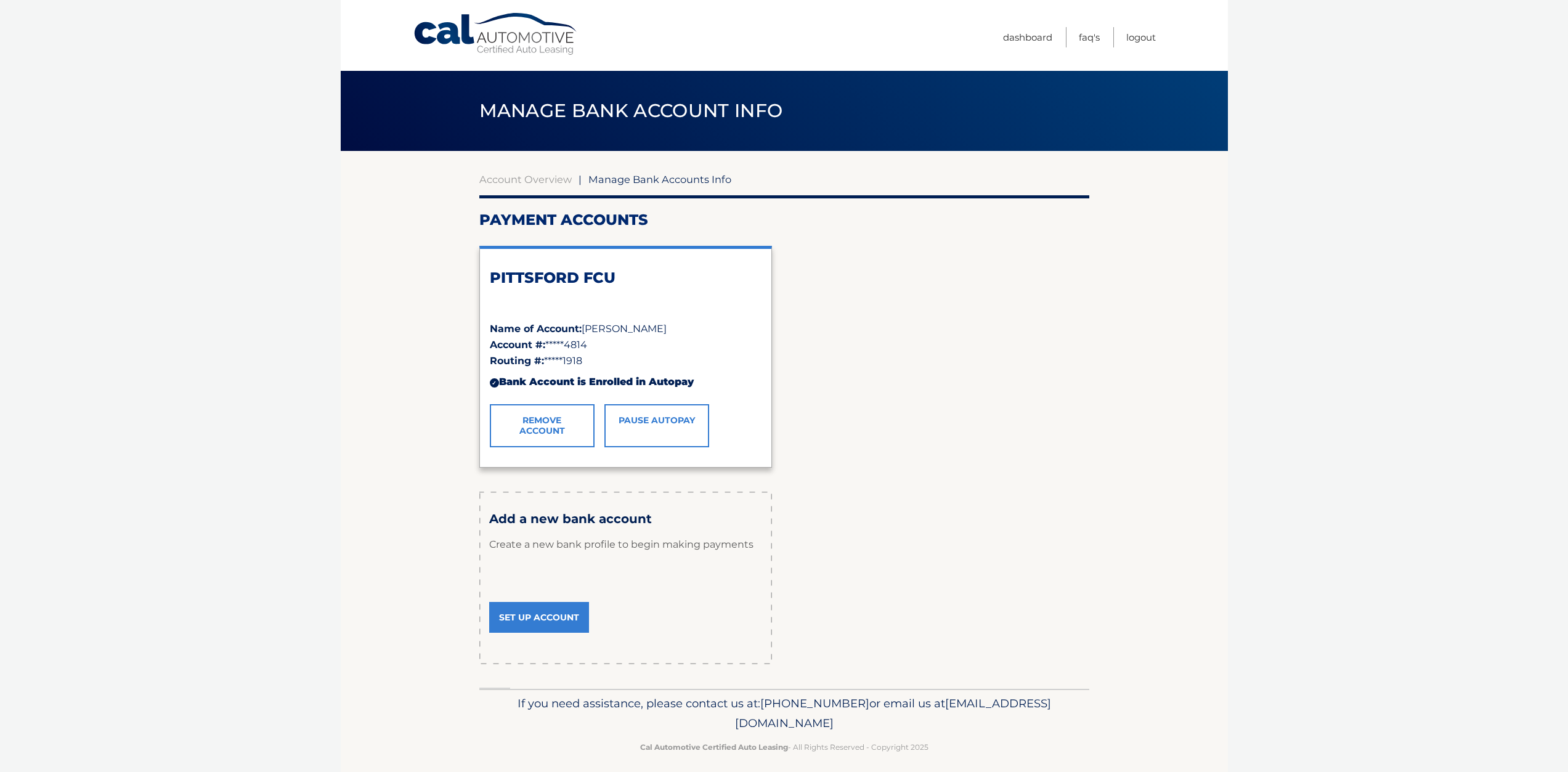
click at [568, 432] on link "Remove Account" at bounding box center [542, 425] width 105 height 43
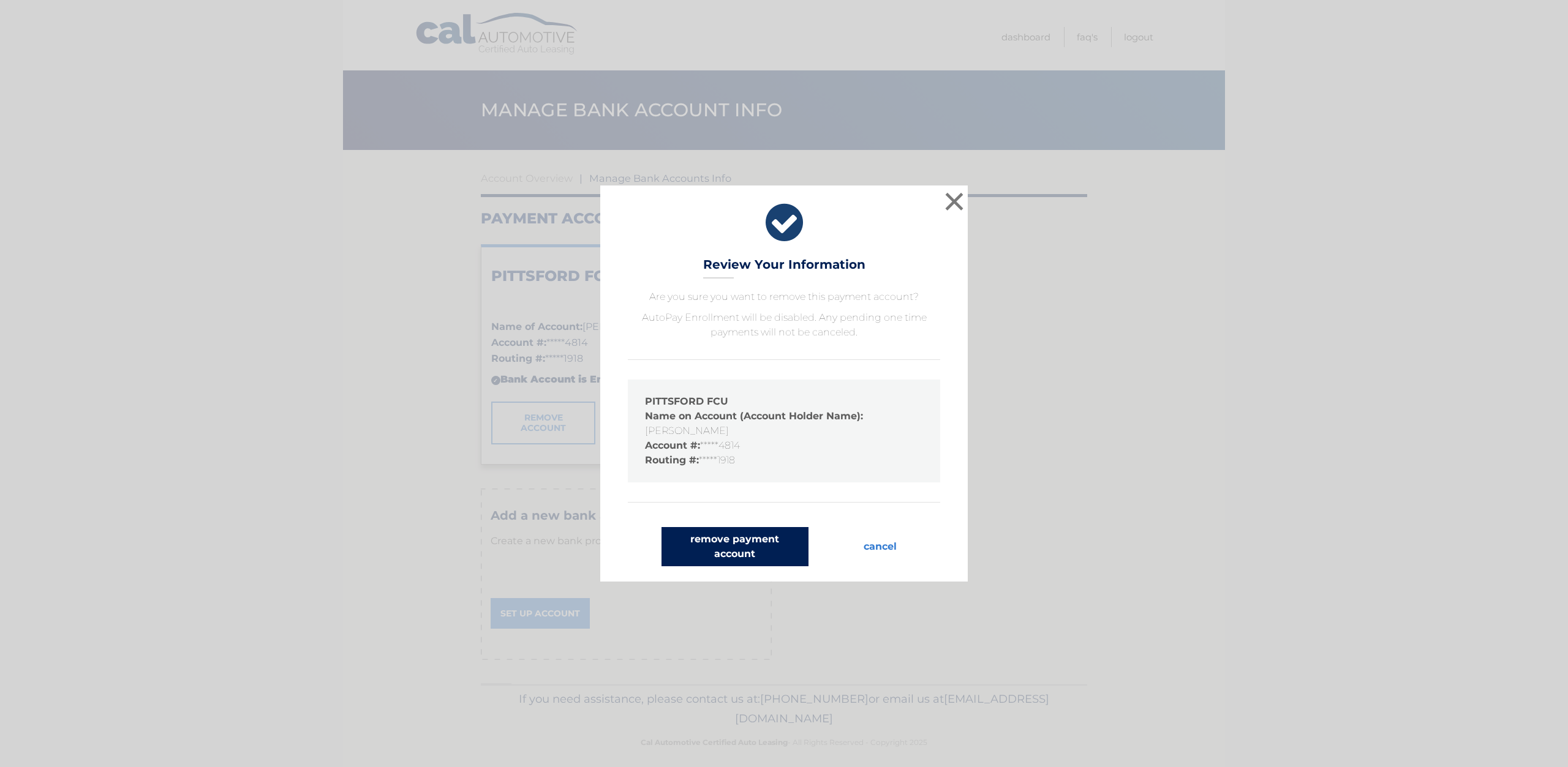
click at [710, 553] on button "remove payment account" at bounding box center [734, 546] width 147 height 39
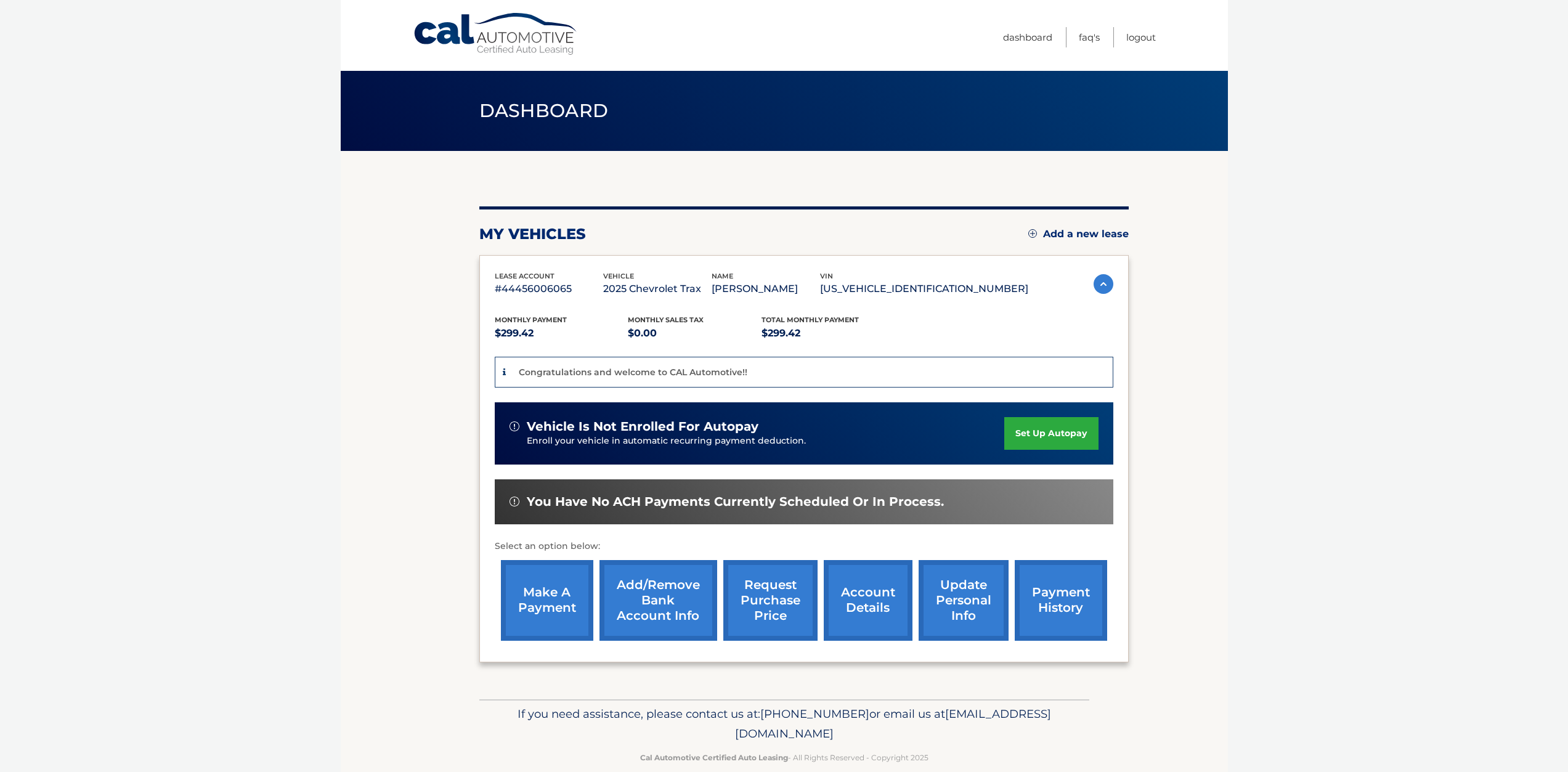
click at [654, 596] on link "Add/Remove bank account info" at bounding box center [658, 600] width 118 height 81
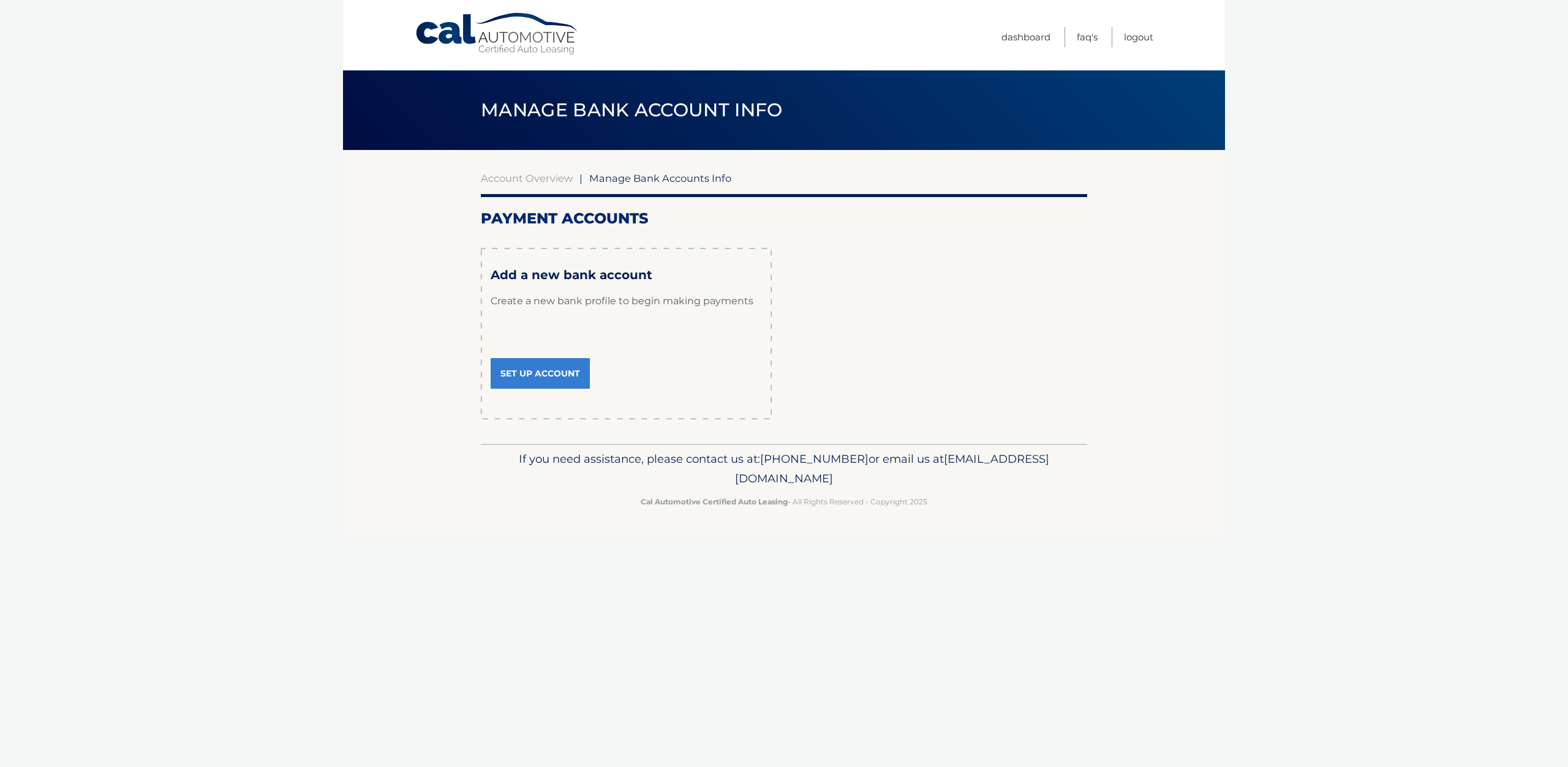
click at [528, 372] on link "Set Up Account" at bounding box center [540, 373] width 99 height 30
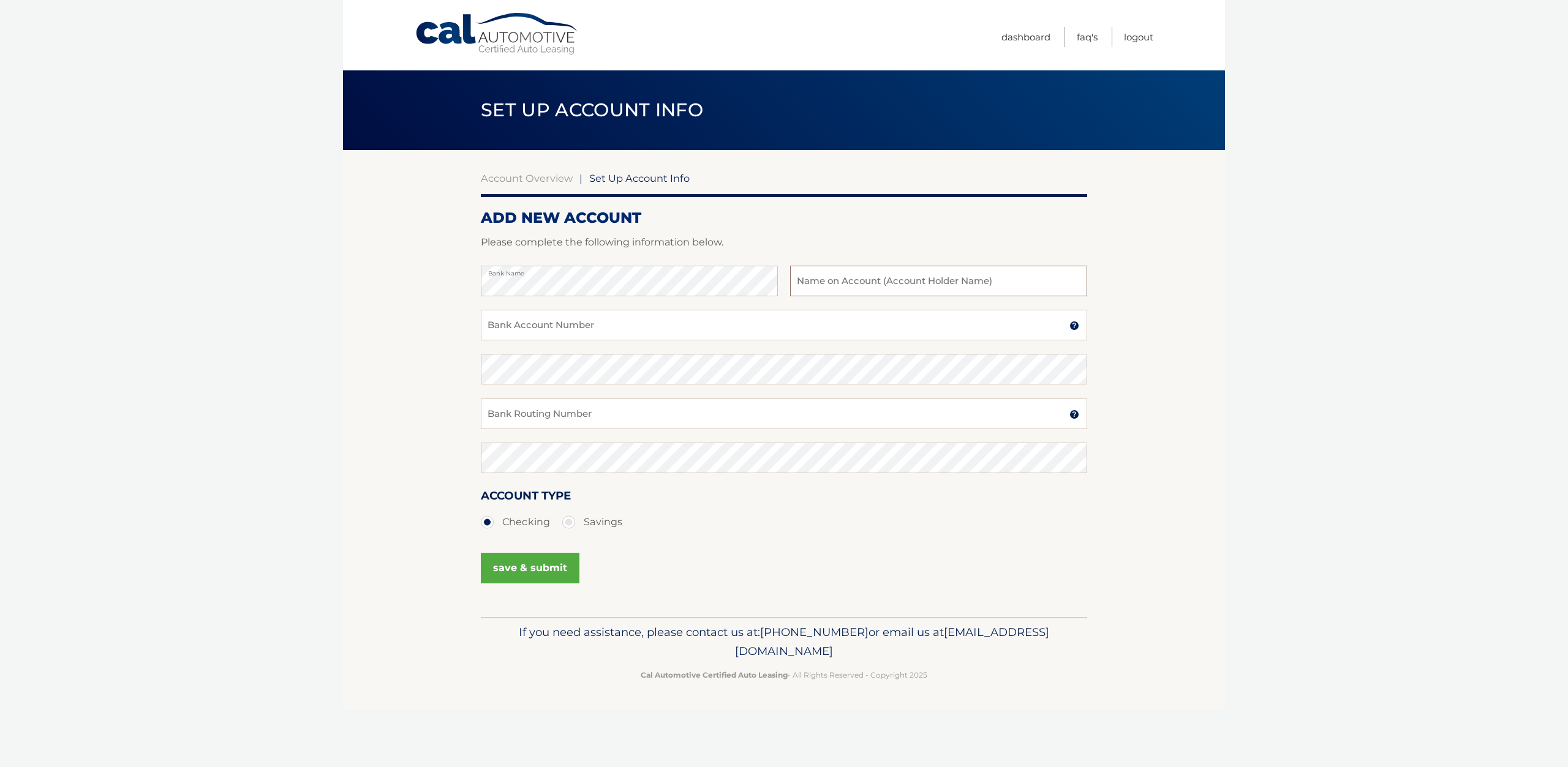
click at [880, 270] on input "text" at bounding box center [939, 281] width 297 height 30
type input "Drew McDermott"
click at [675, 340] on div "Bank Account Number A 3-17-digit number at the bottom of a check or bank statem…" at bounding box center [784, 332] width 607 height 44
click at [675, 334] on input "Bank Account Number" at bounding box center [784, 325] width 607 height 30
drag, startPoint x: 505, startPoint y: 336, endPoint x: 485, endPoint y: 339, distance: 20.2
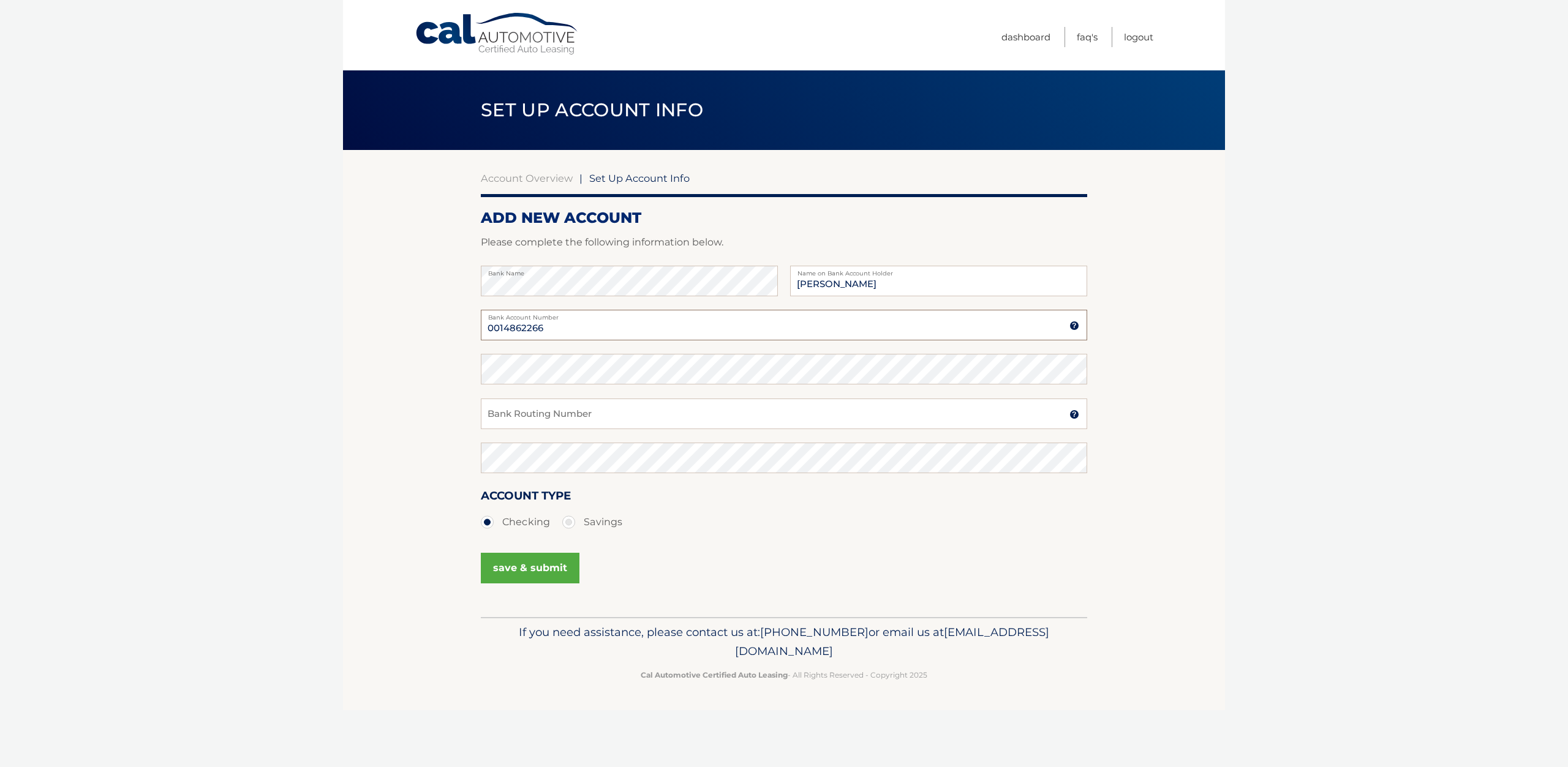
click at [485, 339] on input "0014862266" at bounding box center [784, 325] width 607 height 30
type input "0014862266"
click at [542, 414] on input "Bank Routing Number" at bounding box center [784, 414] width 607 height 30
drag, startPoint x: 551, startPoint y: 412, endPoint x: 488, endPoint y: 415, distance: 63.1
click at [488, 415] on input "222381918" at bounding box center [784, 414] width 607 height 30
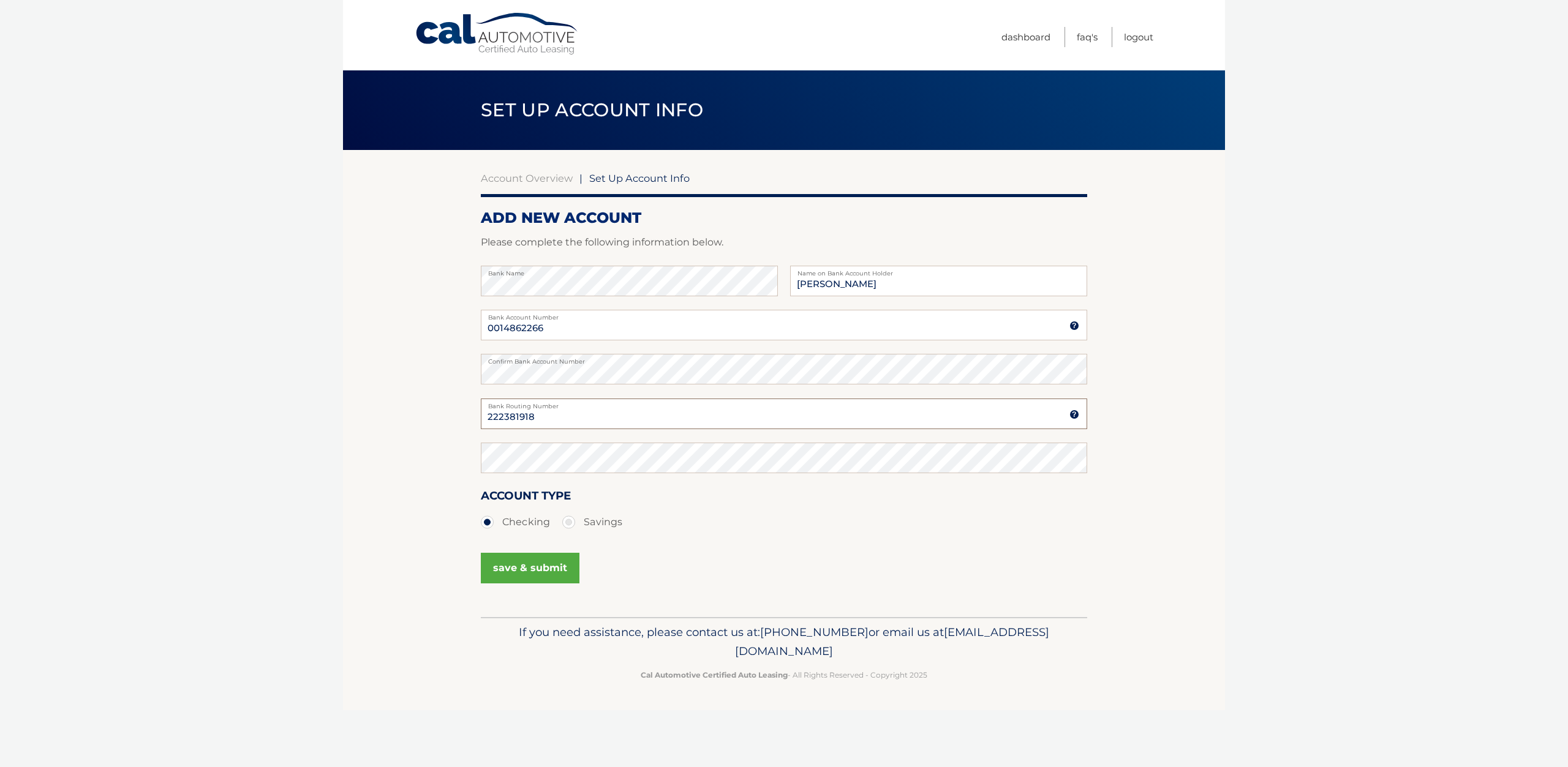
type input "222381918"
click at [573, 518] on label "Savings" at bounding box center [592, 521] width 60 height 25
click at [573, 518] on input "Savings" at bounding box center [573, 519] width 12 height 19
radio input "true"
click at [552, 573] on button "save & submit" at bounding box center [529, 568] width 98 height 30
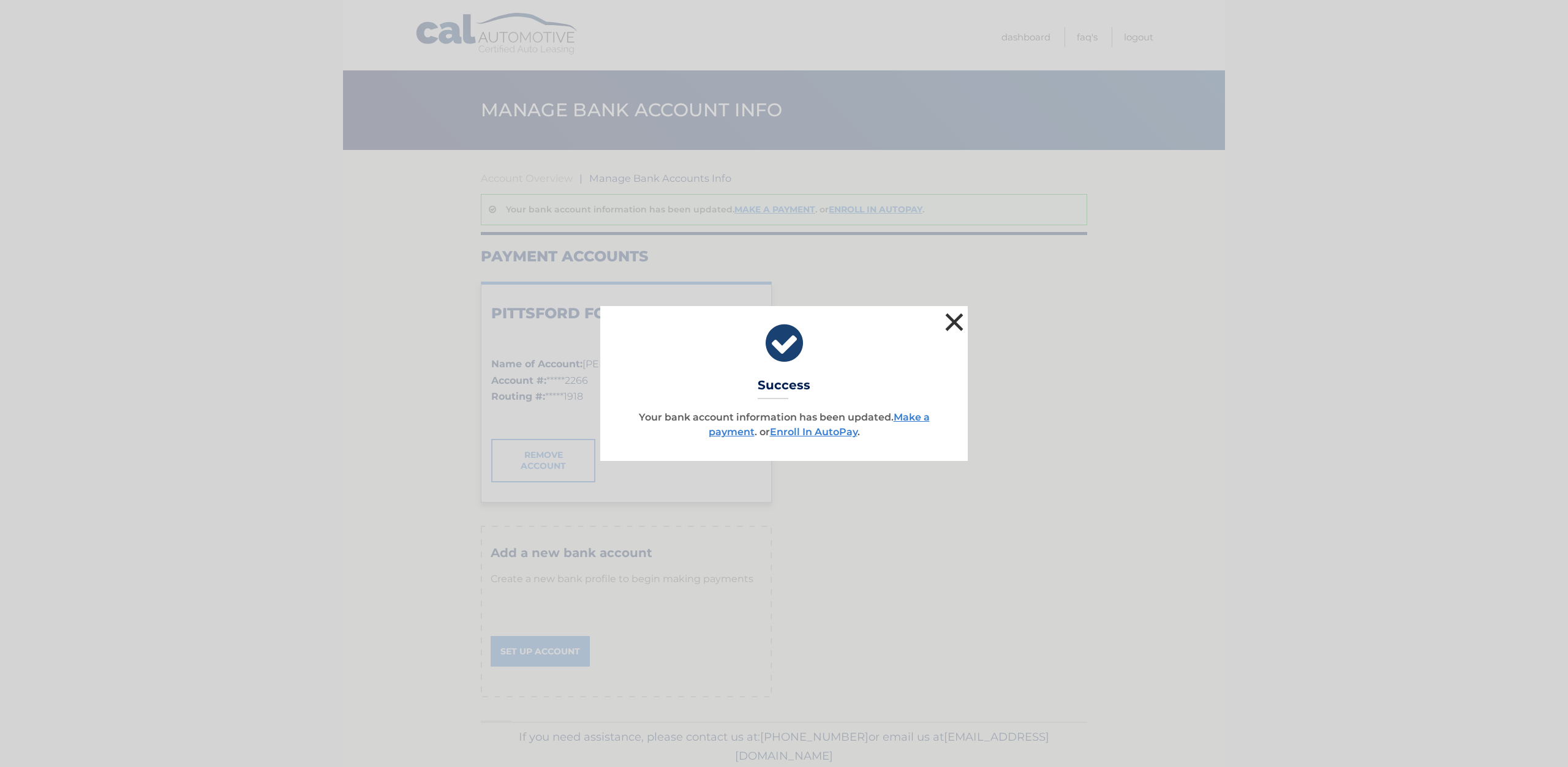
click at [948, 330] on button "×" at bounding box center [954, 322] width 25 height 25
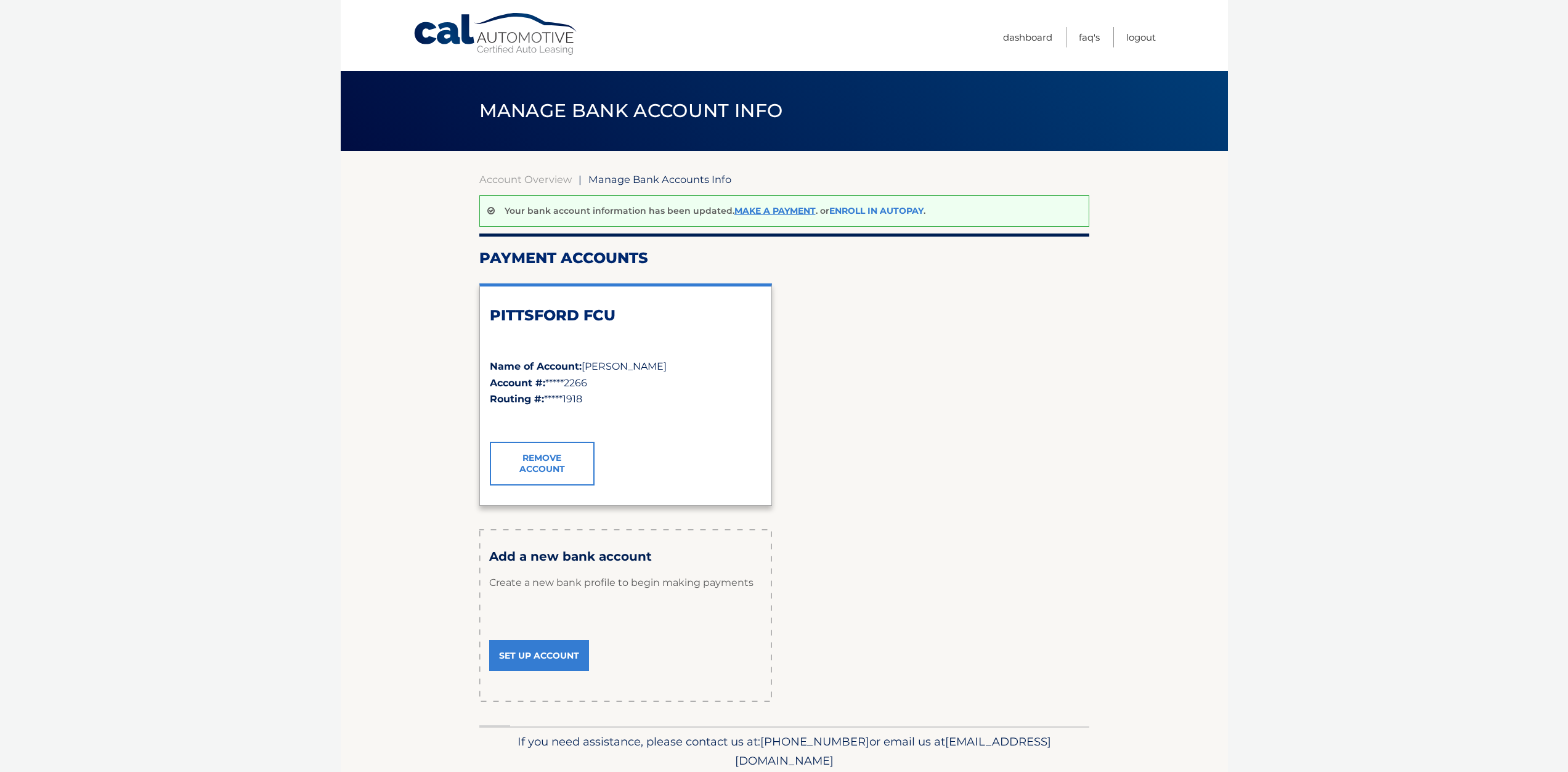
click at [862, 209] on link "Enroll In AutoPay" at bounding box center [876, 210] width 95 height 11
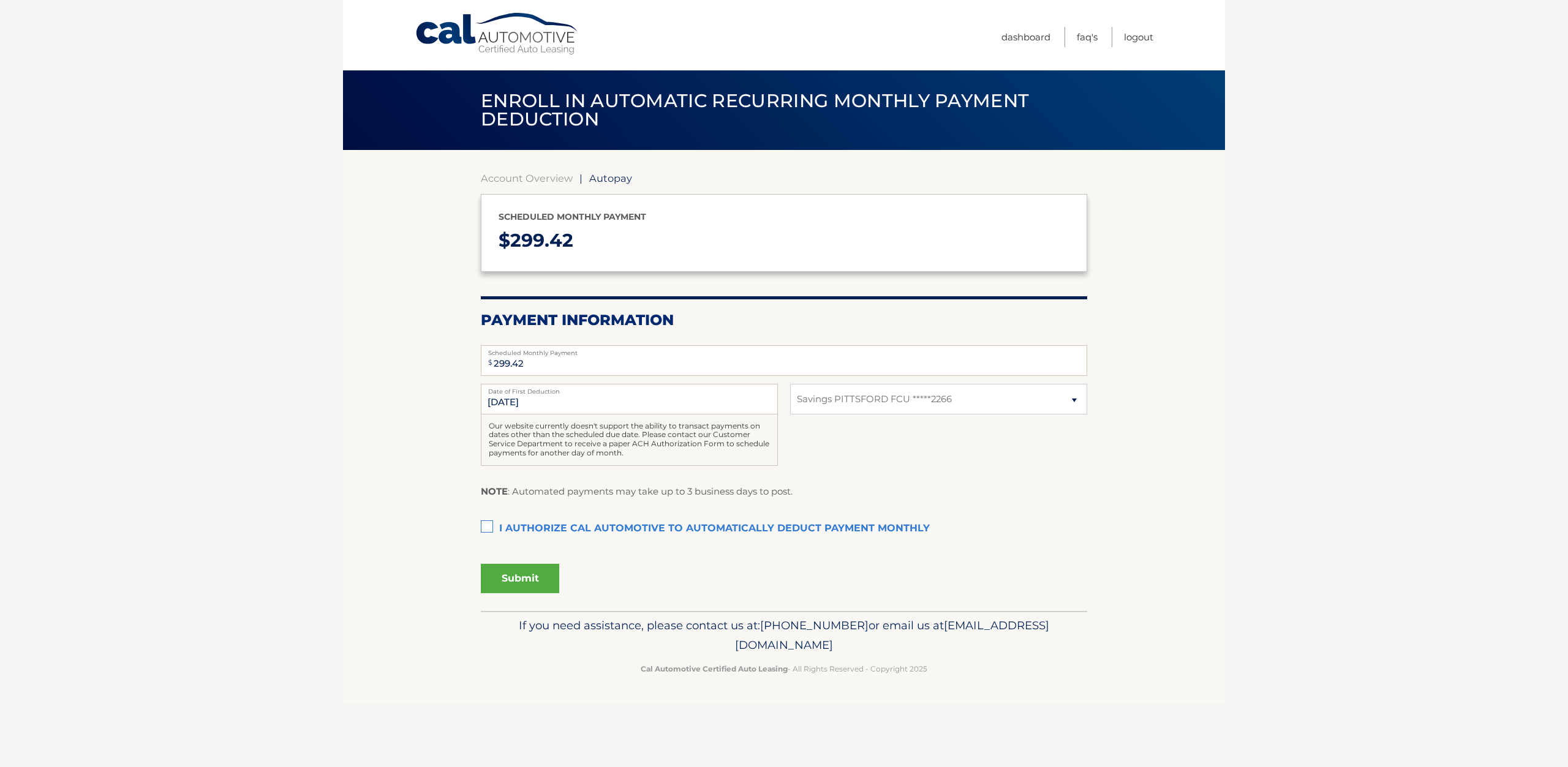
select select "ZDkwZGIyMGUtNmQyYS00NzY5LTgxZDQtYzFmYTZmNGM2MGI4"
click at [499, 529] on label "I authorize cal automotive to automatically deduct payment monthly This checkbo…" at bounding box center [784, 528] width 607 height 25
click at [0, 0] on input "I authorize cal automotive to automatically deduct payment monthly This checkbo…" at bounding box center [0, 0] width 0 height 0
click at [540, 585] on button "Submit" at bounding box center [519, 578] width 79 height 30
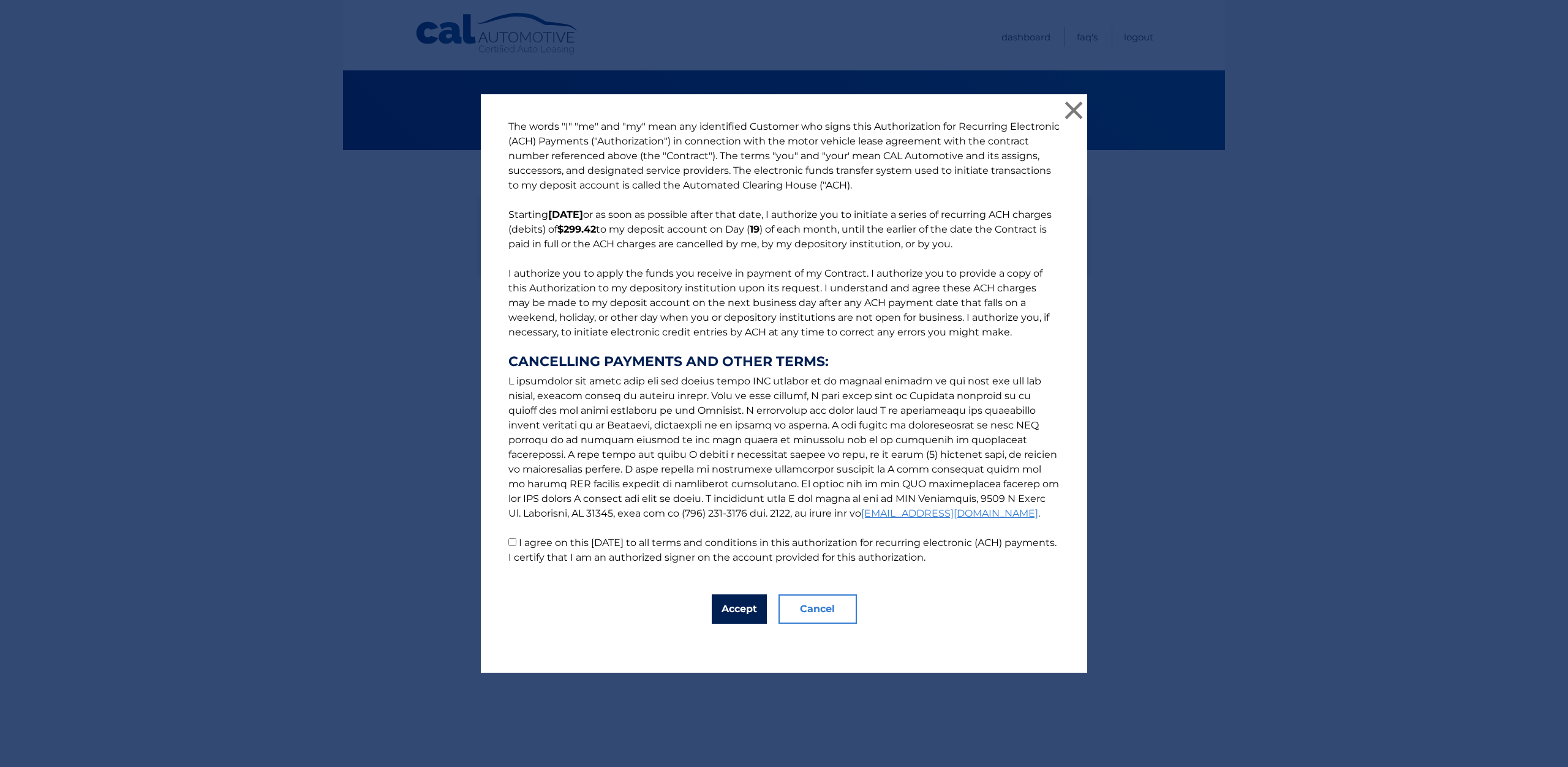
click at [722, 604] on button "Accept" at bounding box center [739, 609] width 55 height 30
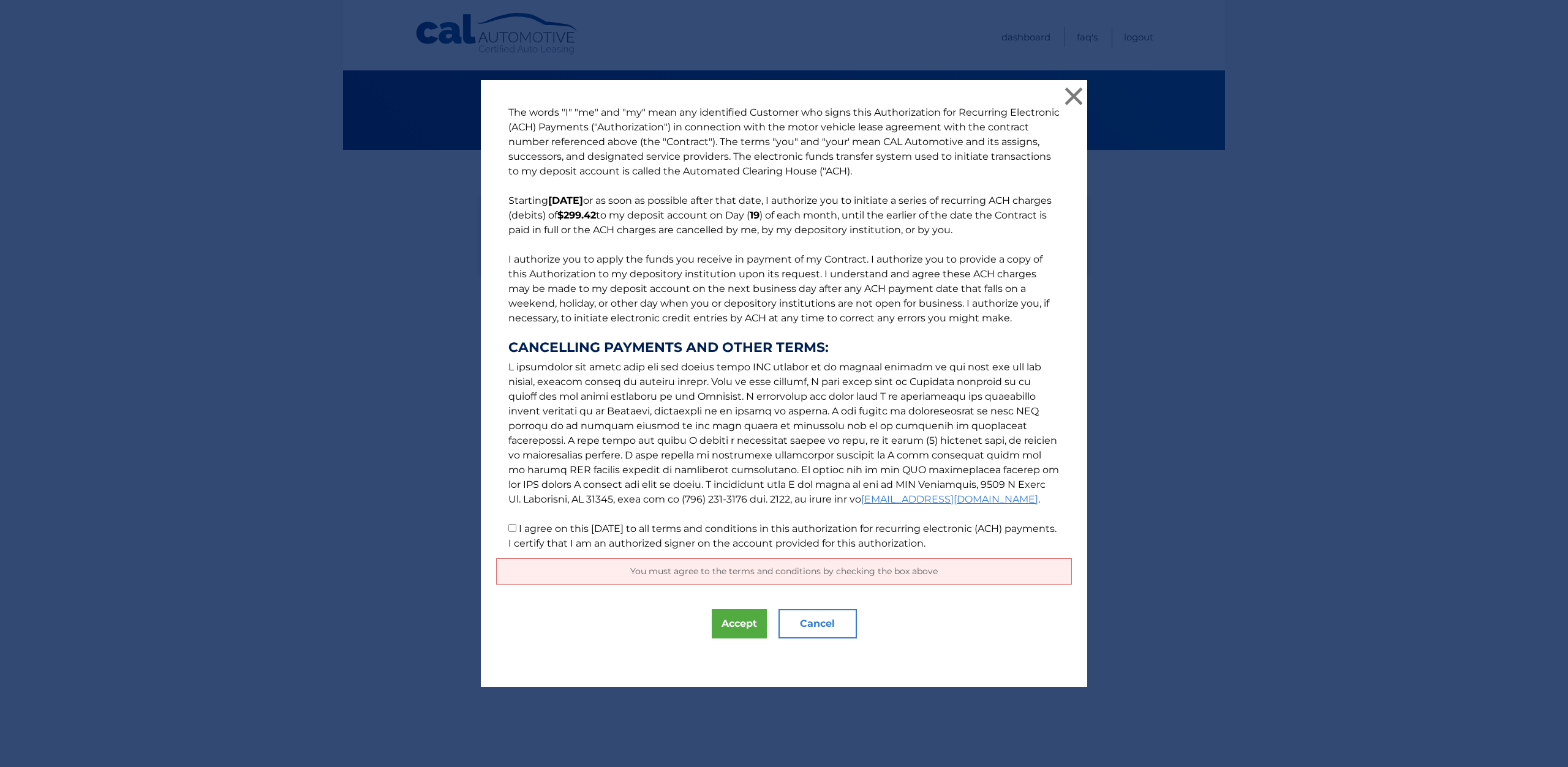
click at [562, 530] on label "I agree on this 09/10/2025 to all terms and conditions in this authorization fo…" at bounding box center [782, 535] width 548 height 26
click at [516, 530] on input "I agree on this 09/10/2025 to all terms and conditions in this authorization fo…" at bounding box center [512, 527] width 8 height 8
checkbox input "true"
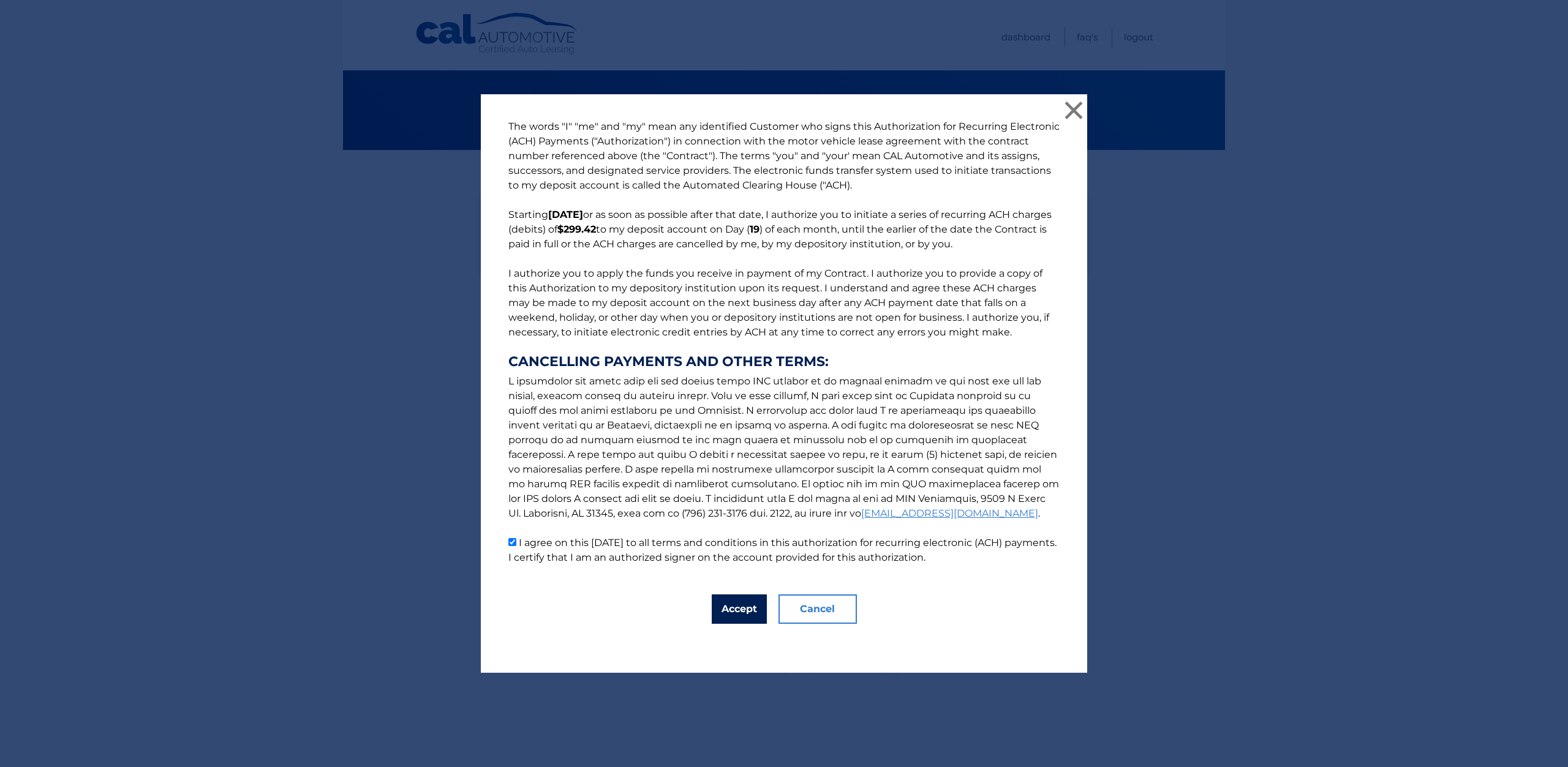
click at [733, 622] on button "Accept" at bounding box center [739, 609] width 55 height 30
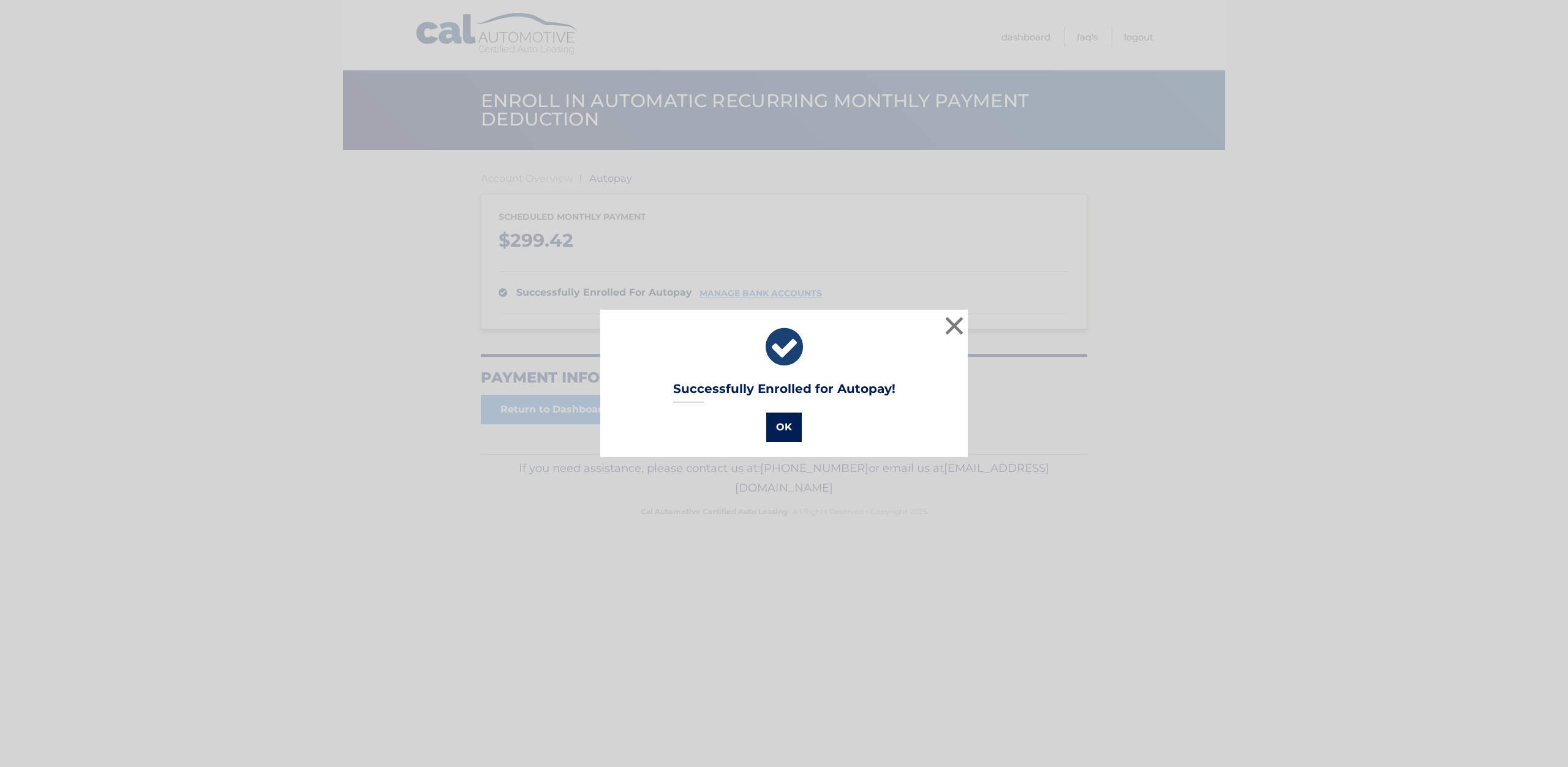
click at [773, 429] on button "OK" at bounding box center [784, 427] width 36 height 30
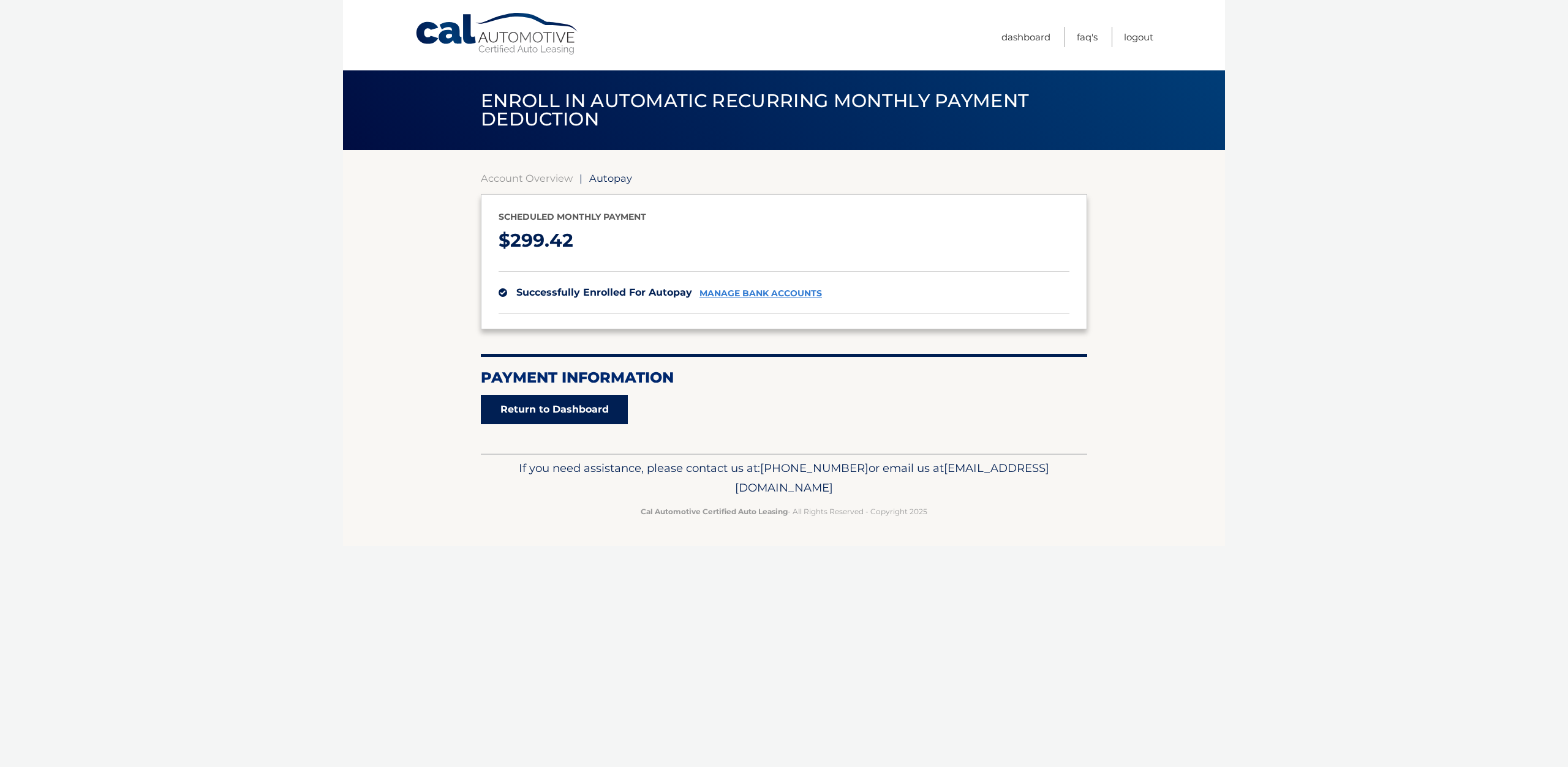
click at [545, 403] on link "Return to Dashboard" at bounding box center [553, 409] width 147 height 30
